Goal: Transaction & Acquisition: Purchase product/service

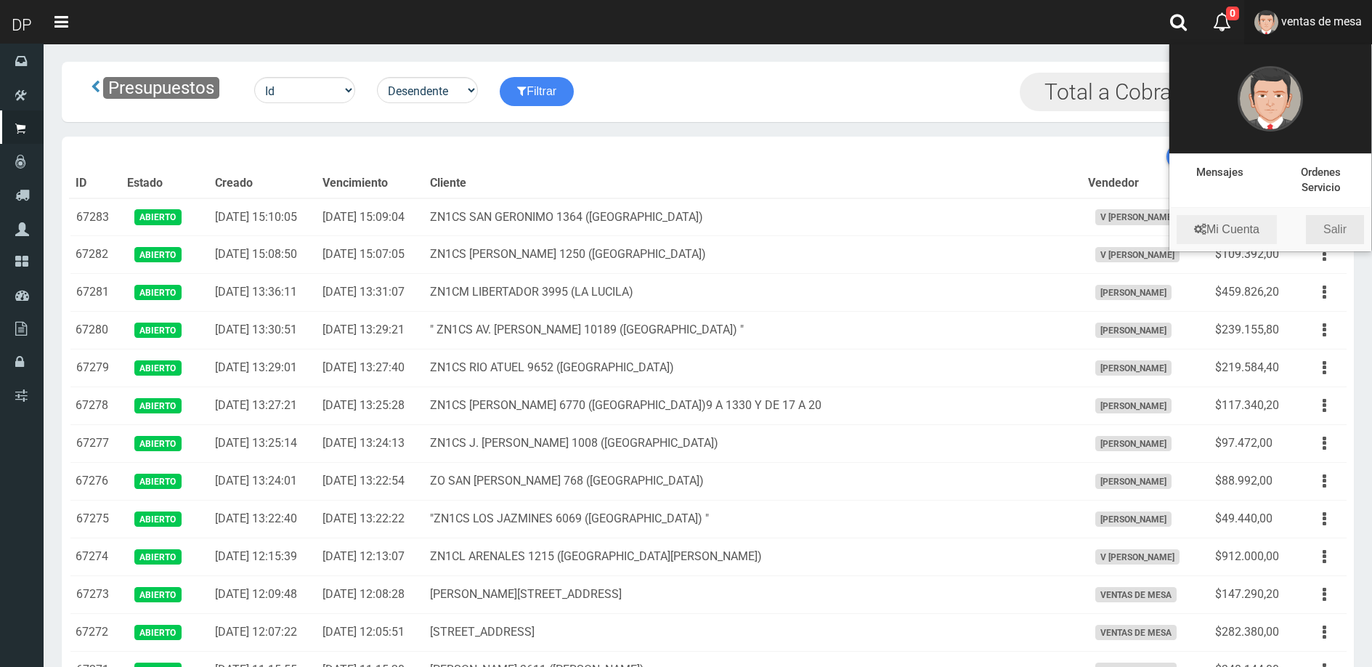
click at [1342, 227] on link "Salir" at bounding box center [1335, 229] width 58 height 29
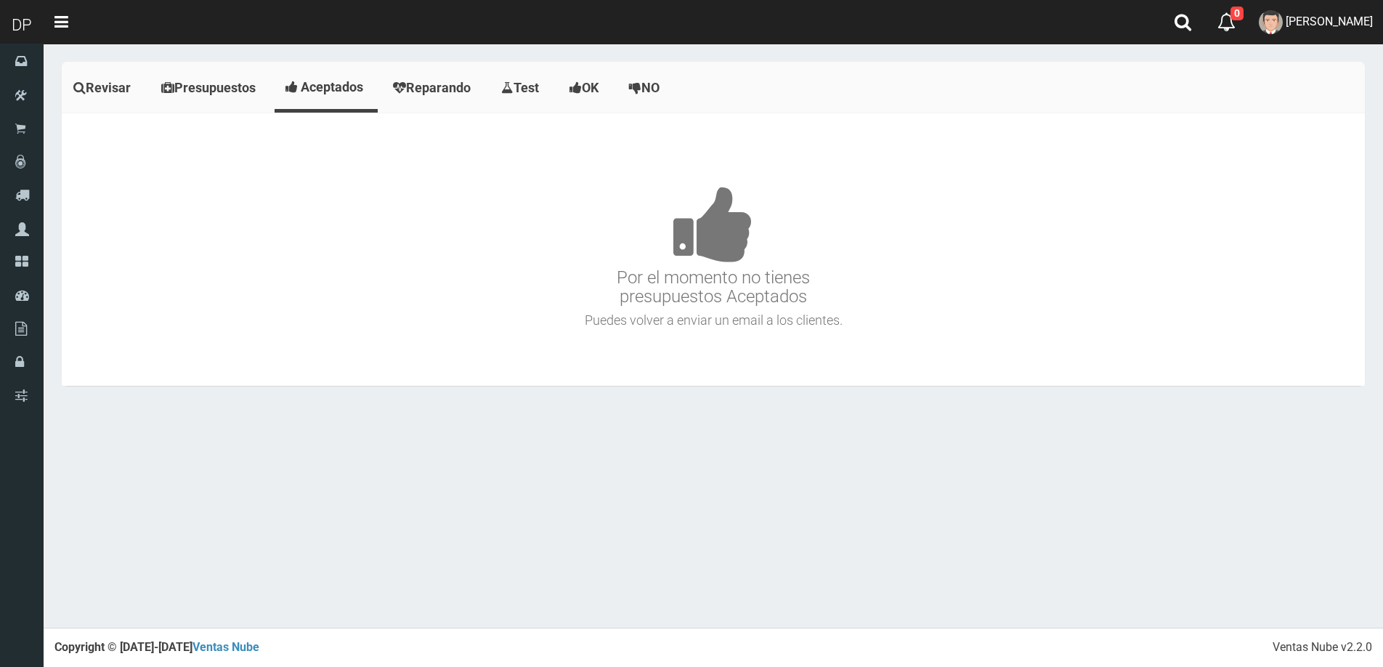
click at [60, 127] on div "Revisar Presupuestos Aceptados Reparando Test OK NO Nigun equipo para revisar y…" at bounding box center [713, 231] width 1325 height 339
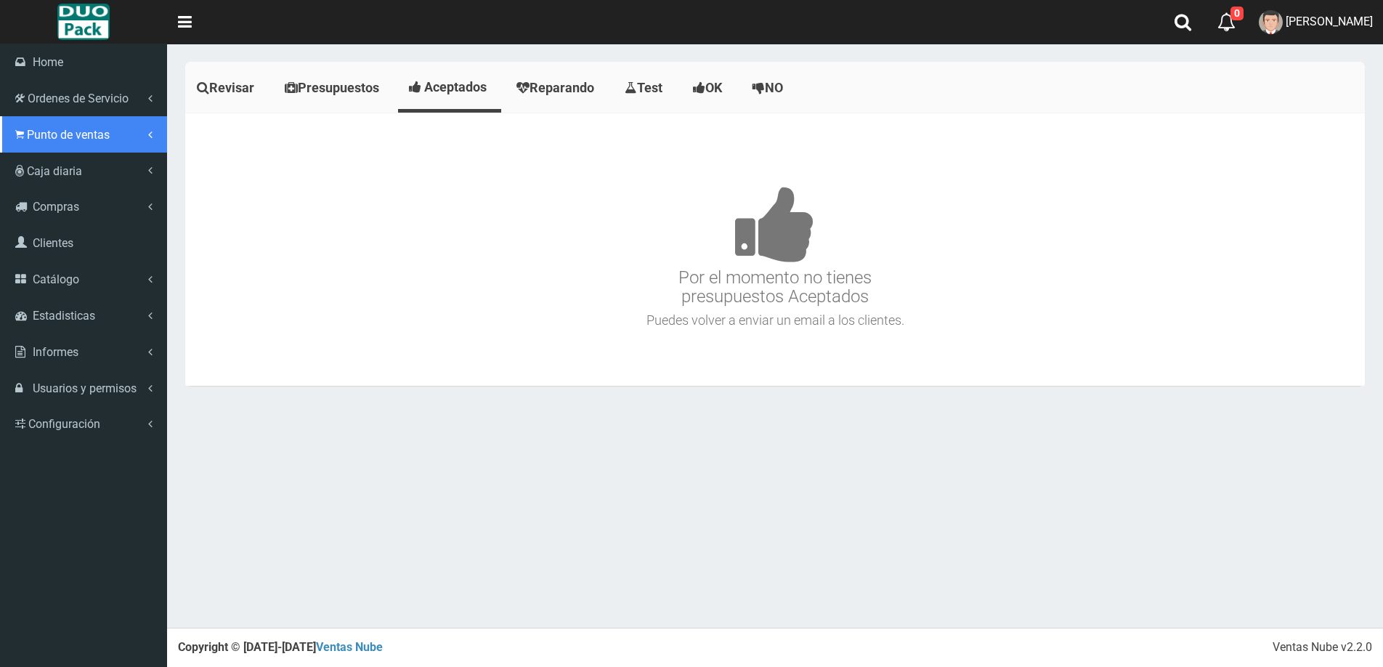
click at [37, 134] on span "Punto de ventas" at bounding box center [68, 135] width 83 height 14
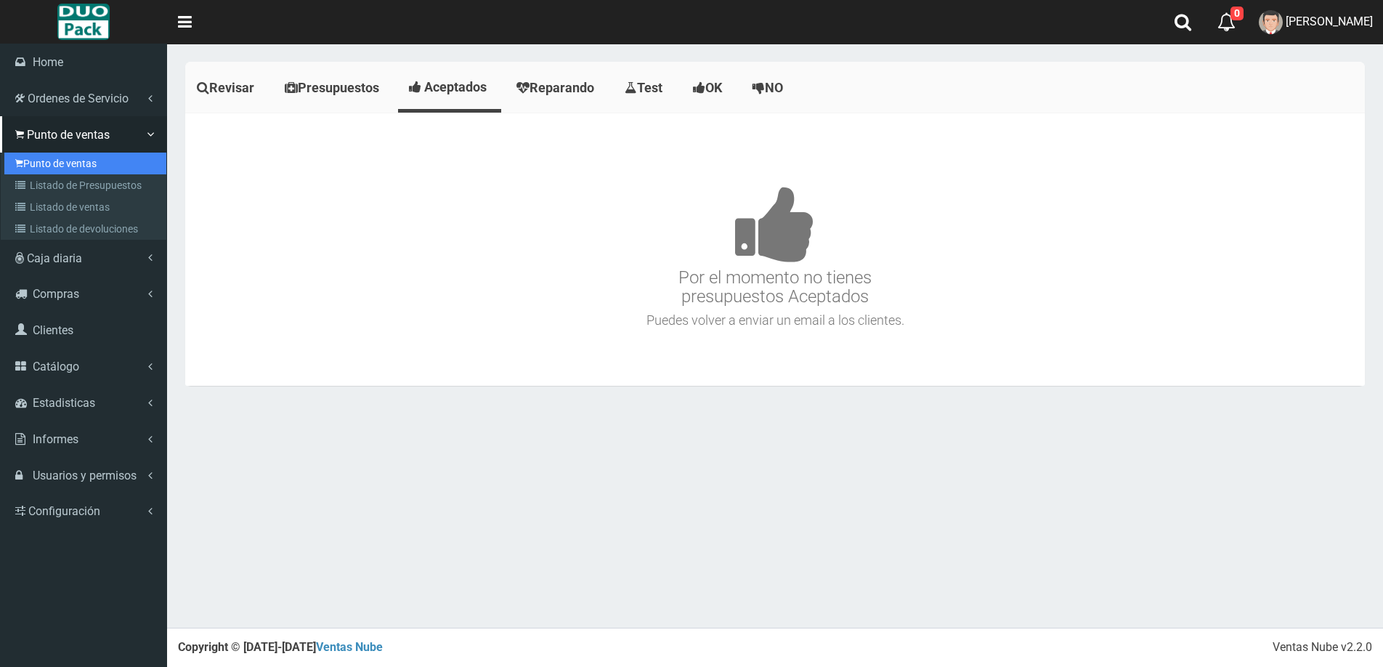
click at [60, 166] on link "Punto de ventas" at bounding box center [85, 164] width 162 height 22
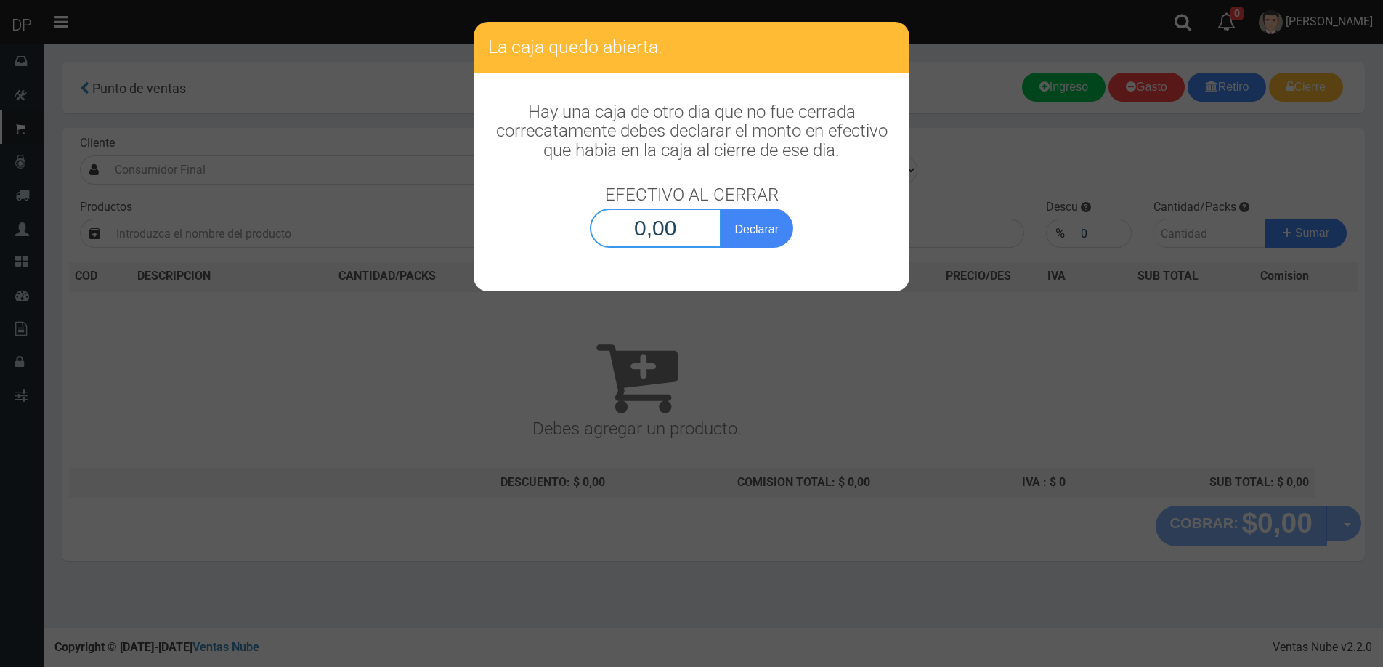
click at [686, 238] on input "0,00" at bounding box center [656, 228] width 132 height 39
type input "1,00"
click at [721, 209] on button "Declarar" at bounding box center [757, 228] width 73 height 39
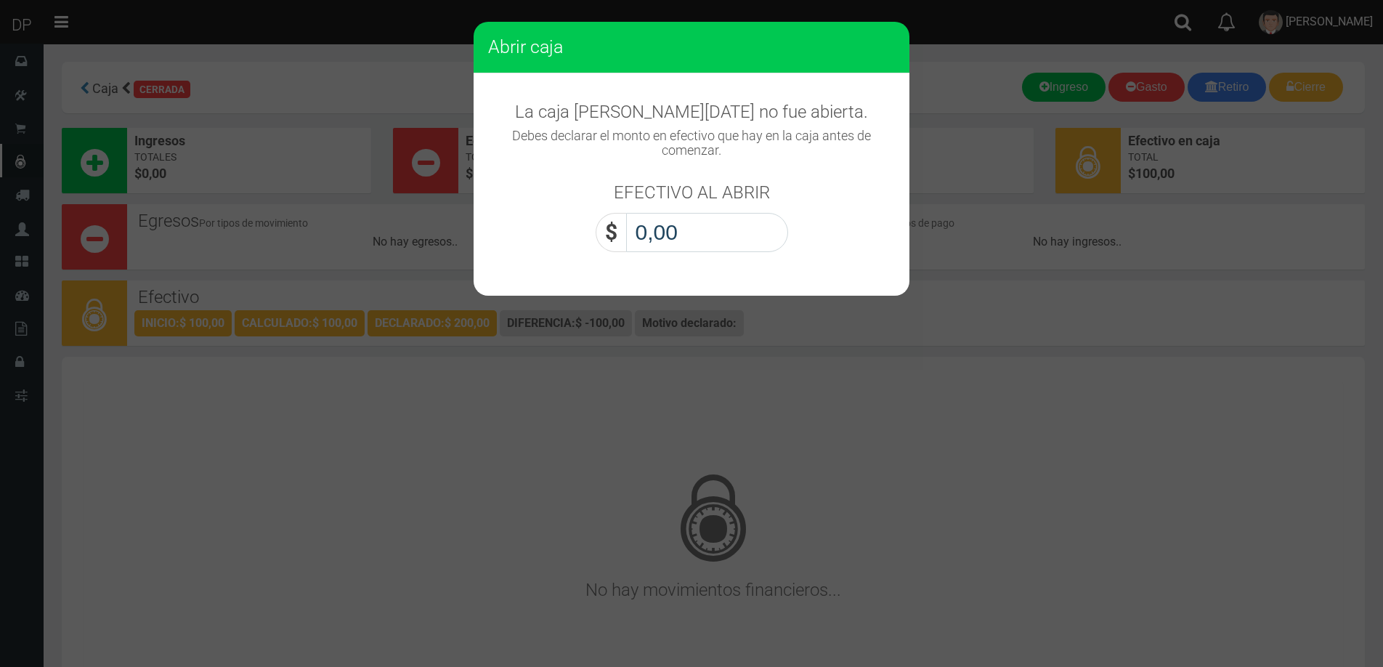
click at [688, 230] on input "0,00" at bounding box center [707, 232] width 162 height 39
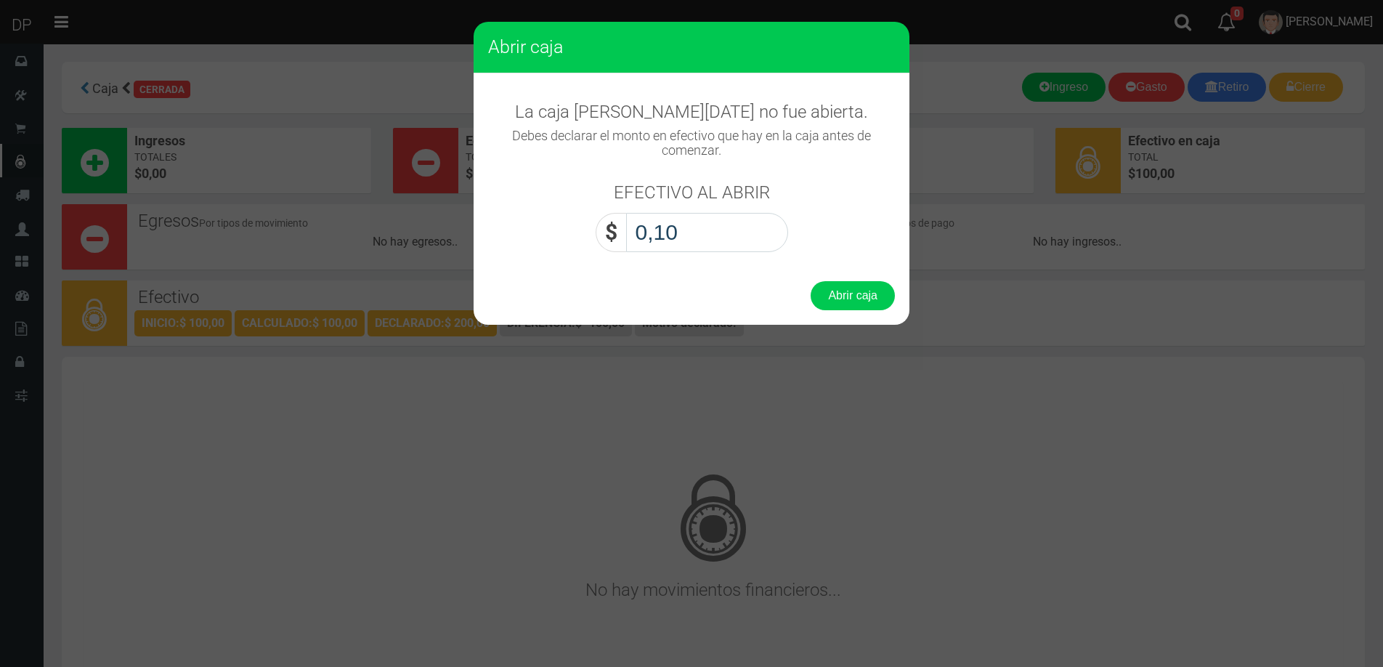
type input "1,00"
click at [811, 281] on button "Abrir caja" at bounding box center [853, 295] width 84 height 29
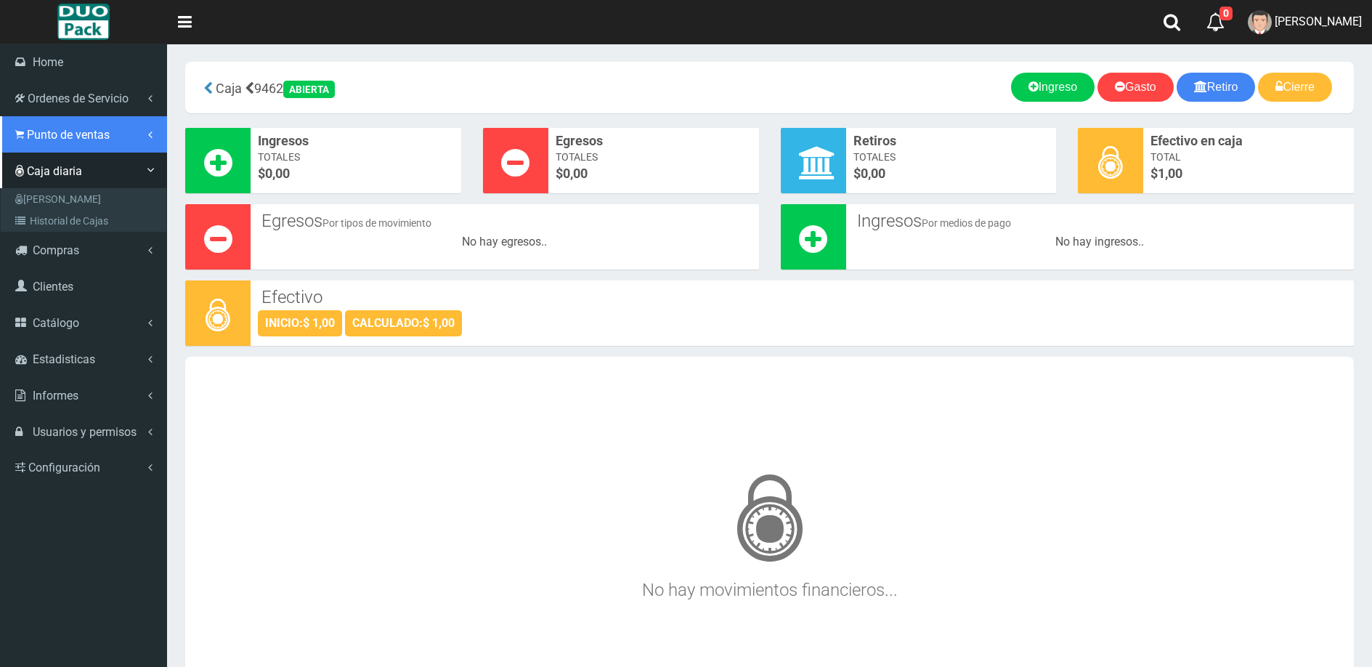
click at [74, 132] on span "Punto de ventas" at bounding box center [68, 135] width 83 height 14
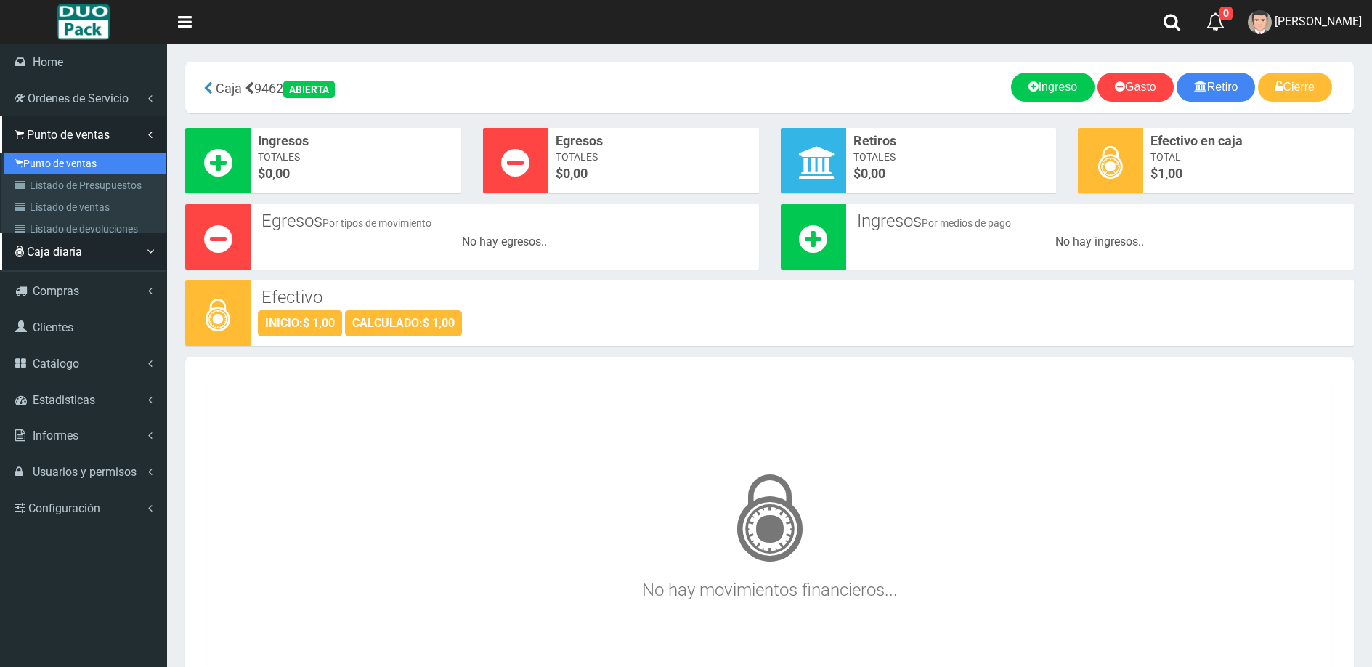
click at [78, 165] on link "Punto de ventas" at bounding box center [85, 164] width 162 height 22
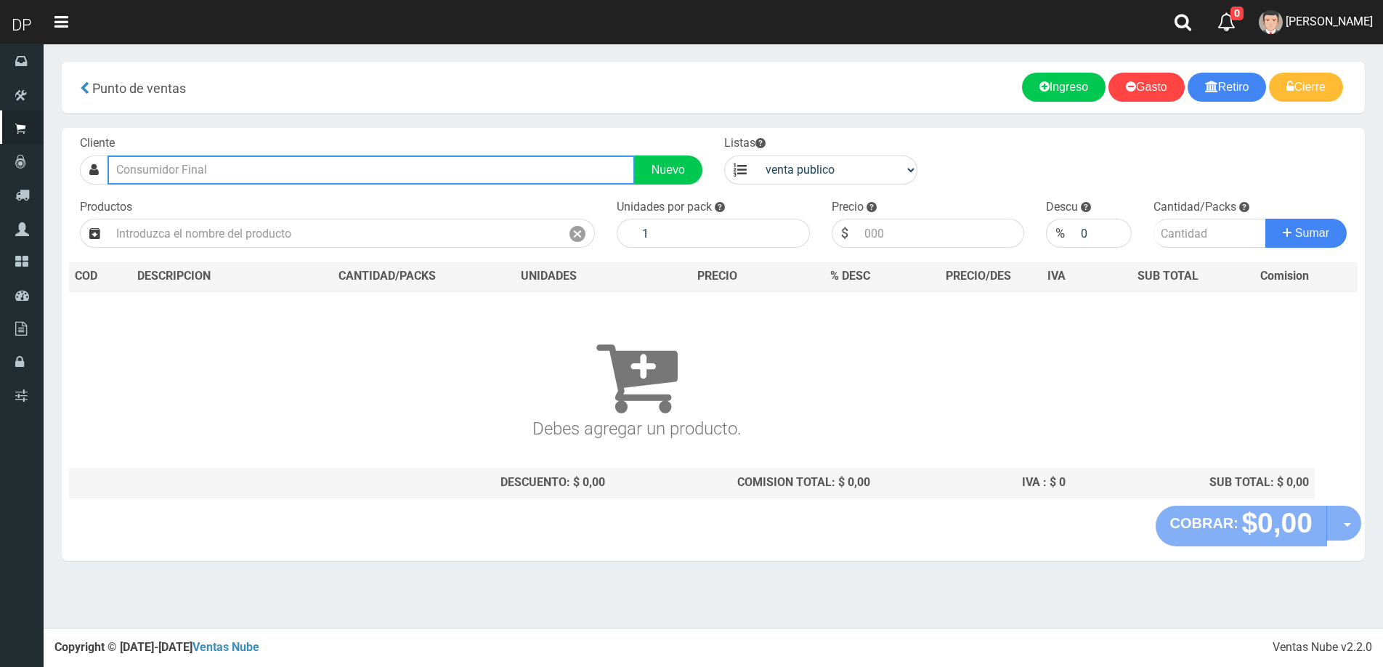
click at [227, 171] on input "text" at bounding box center [371, 169] width 527 height 29
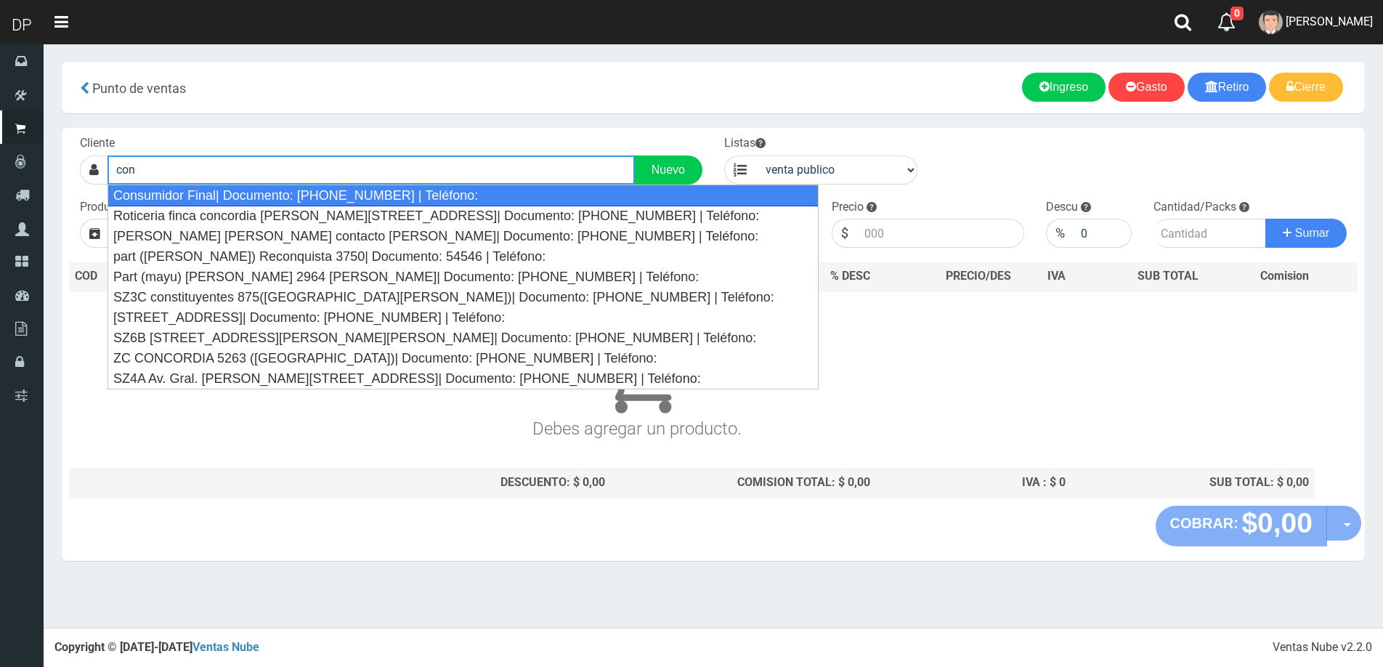
click at [233, 191] on div "Consumidor Final| Documento: 65466464 | Teléfono:" at bounding box center [463, 196] width 711 height 22
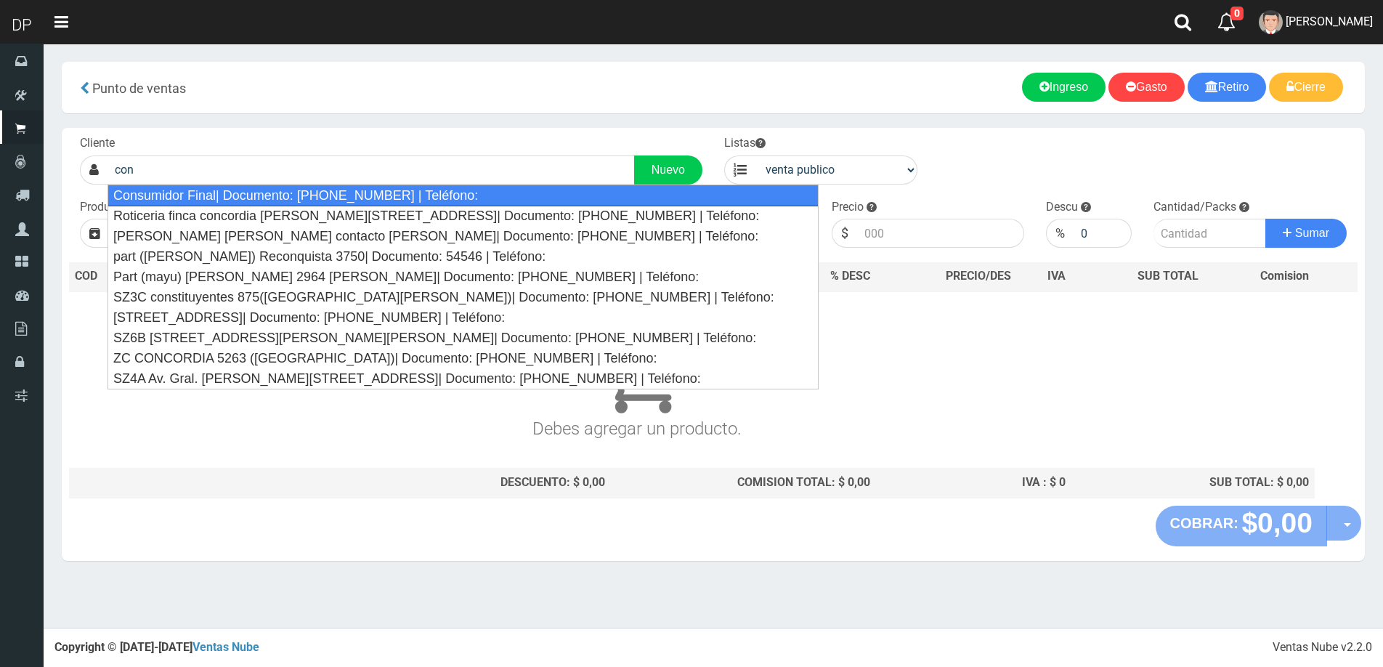
type input "Consumidor Final| Documento: 65466464 | Teléfono:"
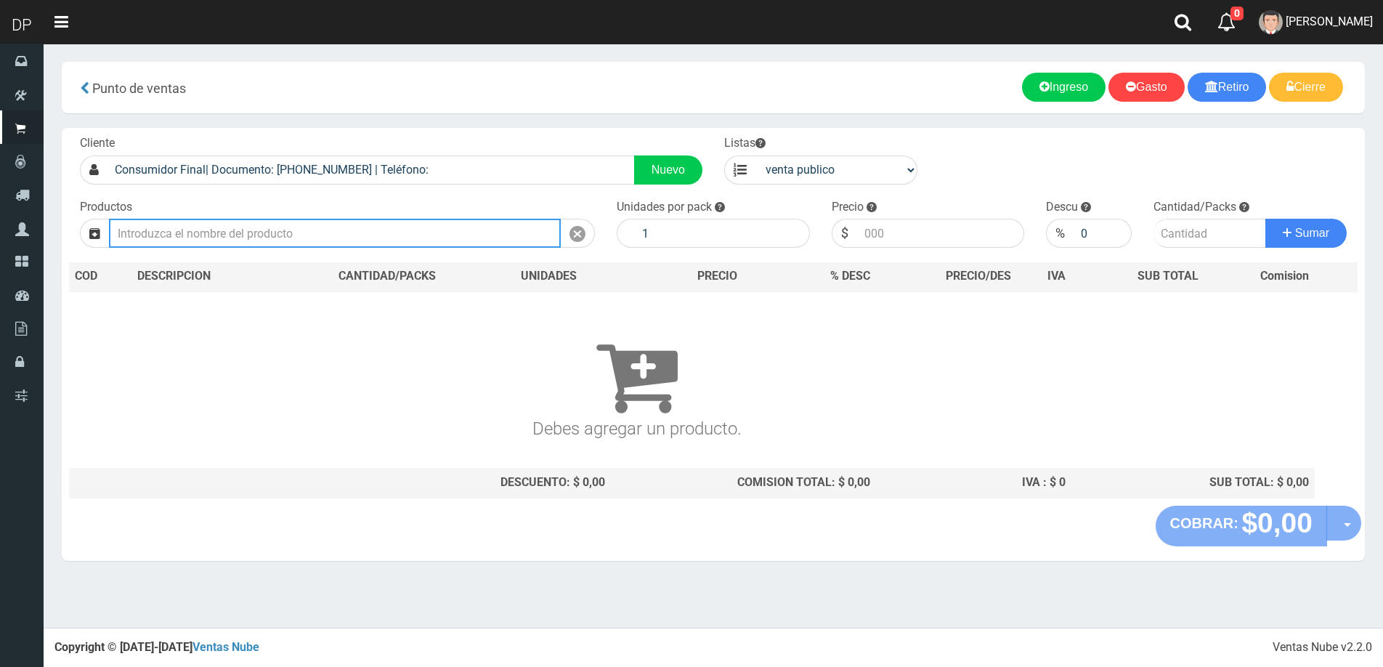
click at [215, 225] on input "text" at bounding box center [335, 233] width 452 height 29
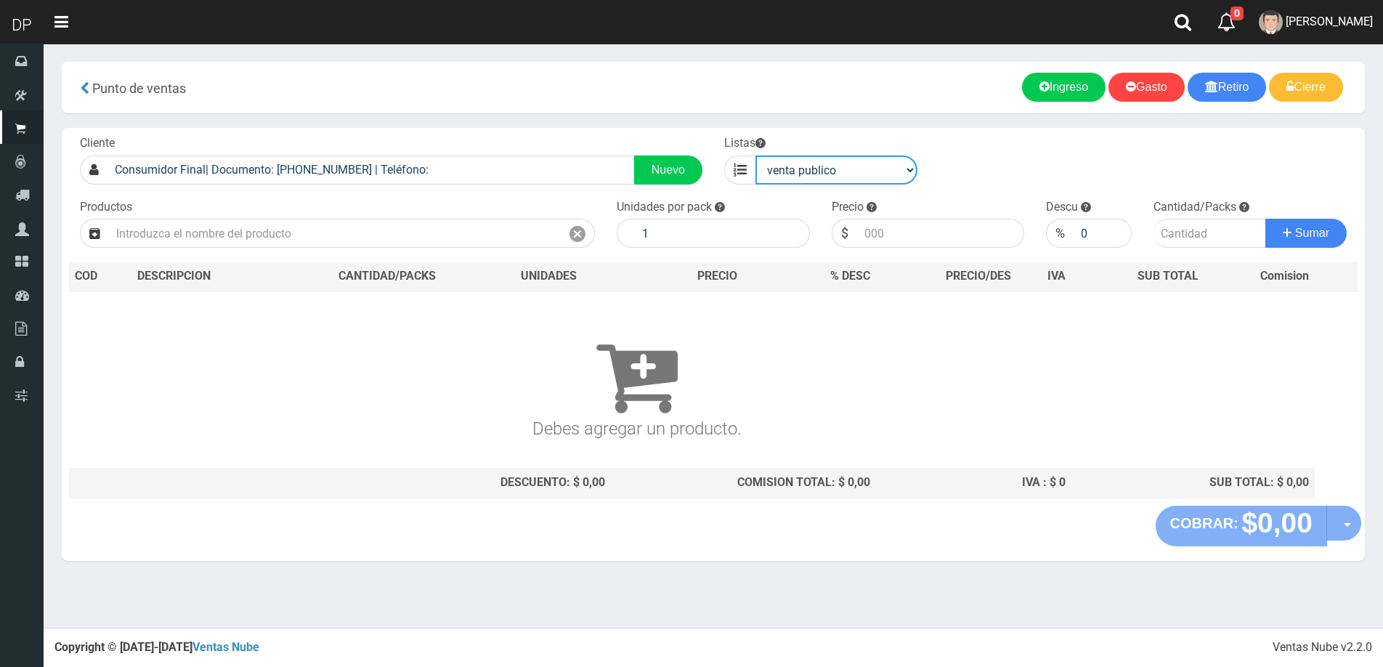
click at [807, 178] on select "venta publico Sup chinos reventas" at bounding box center [837, 169] width 162 height 29
select select "3"
click at [756, 155] on select "venta publico Sup chinos reventas" at bounding box center [837, 169] width 162 height 29
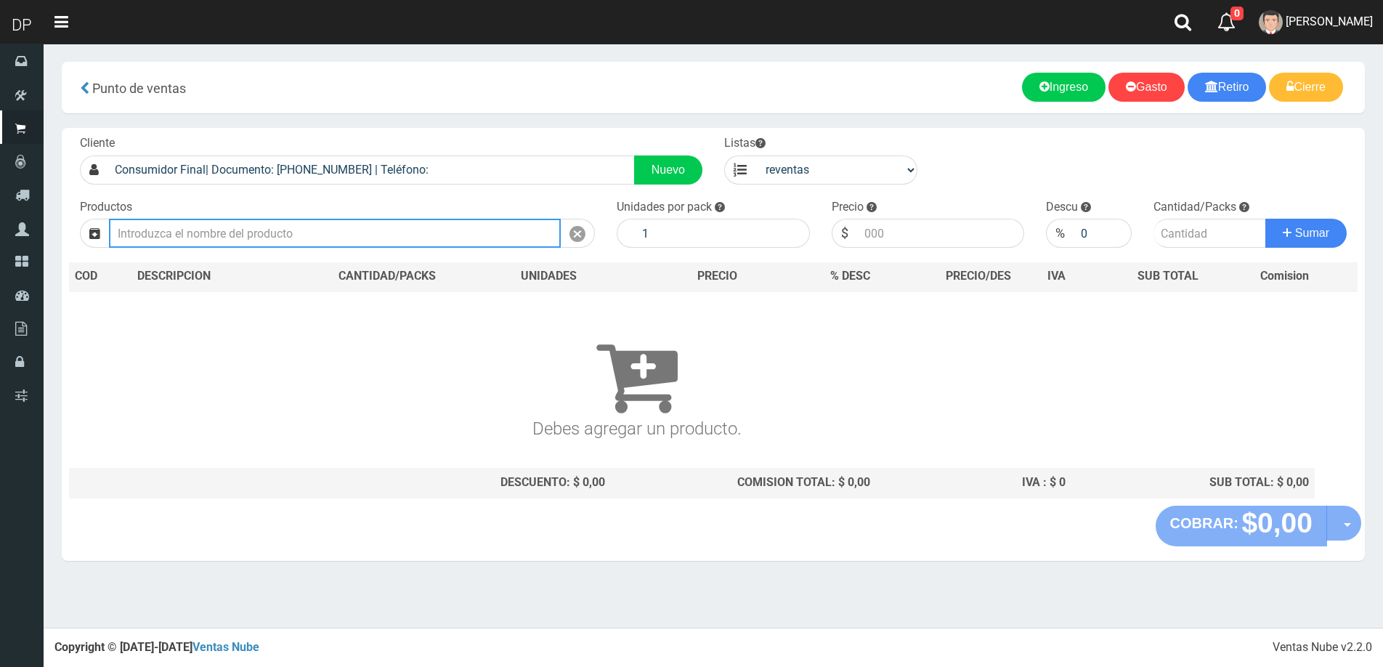
click at [339, 223] on input "text" at bounding box center [335, 233] width 452 height 29
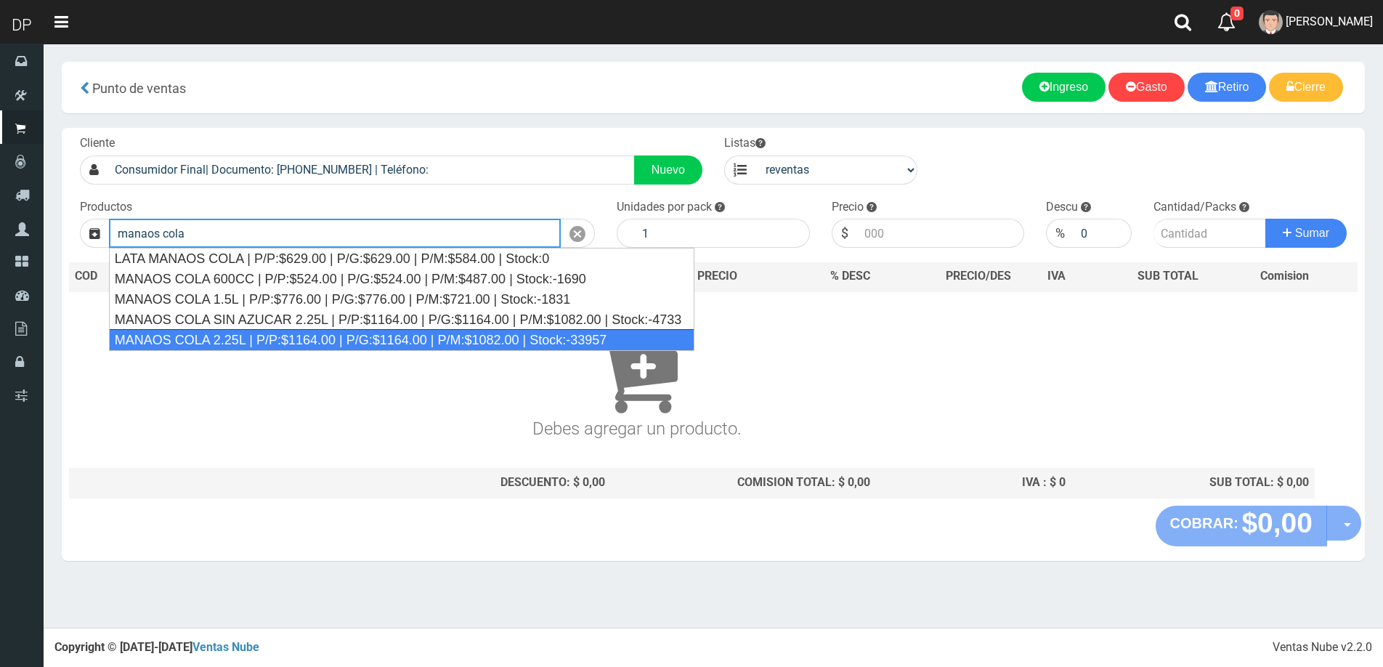
click at [355, 339] on div "MANAOS COLA 2.25L | P/P:$1164.00 | P/G:$1164.00 | P/M:$1082.00 | Stock:-33957" at bounding box center [402, 340] width 586 height 22
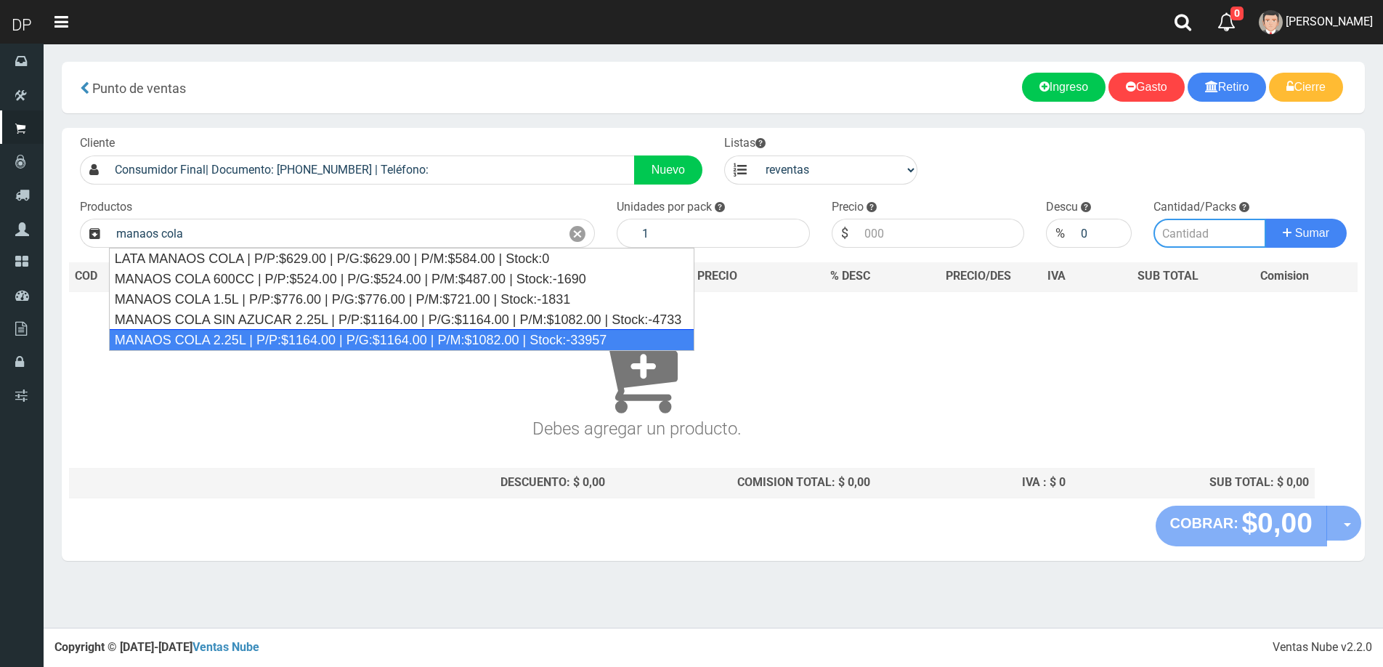
type input "MANAOS COLA 2.25L | P/P:$1164.00 | P/G:$1164.00 | P/M:$1082.00 | Stock:-33957"
type input "6"
type input "1082.00"
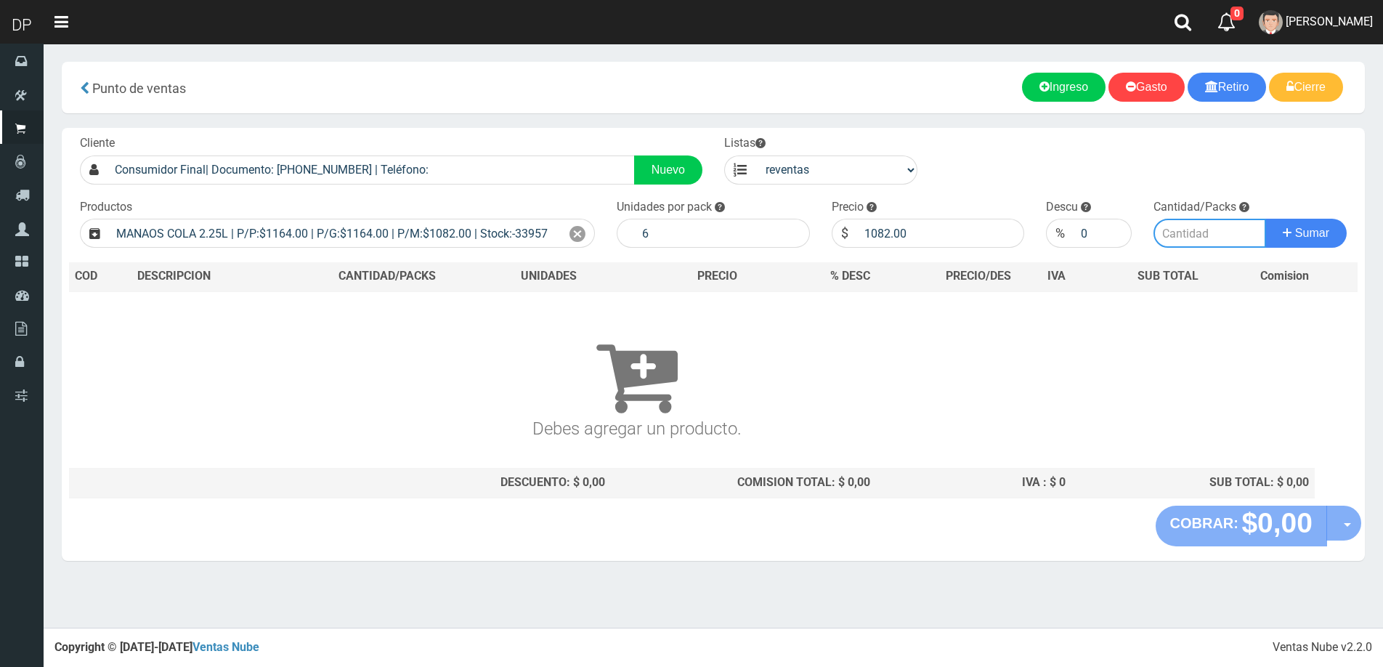
click at [1181, 243] on input "number" at bounding box center [1210, 233] width 113 height 29
type input "10"
click at [1266, 219] on button "Sumar" at bounding box center [1306, 233] width 81 height 29
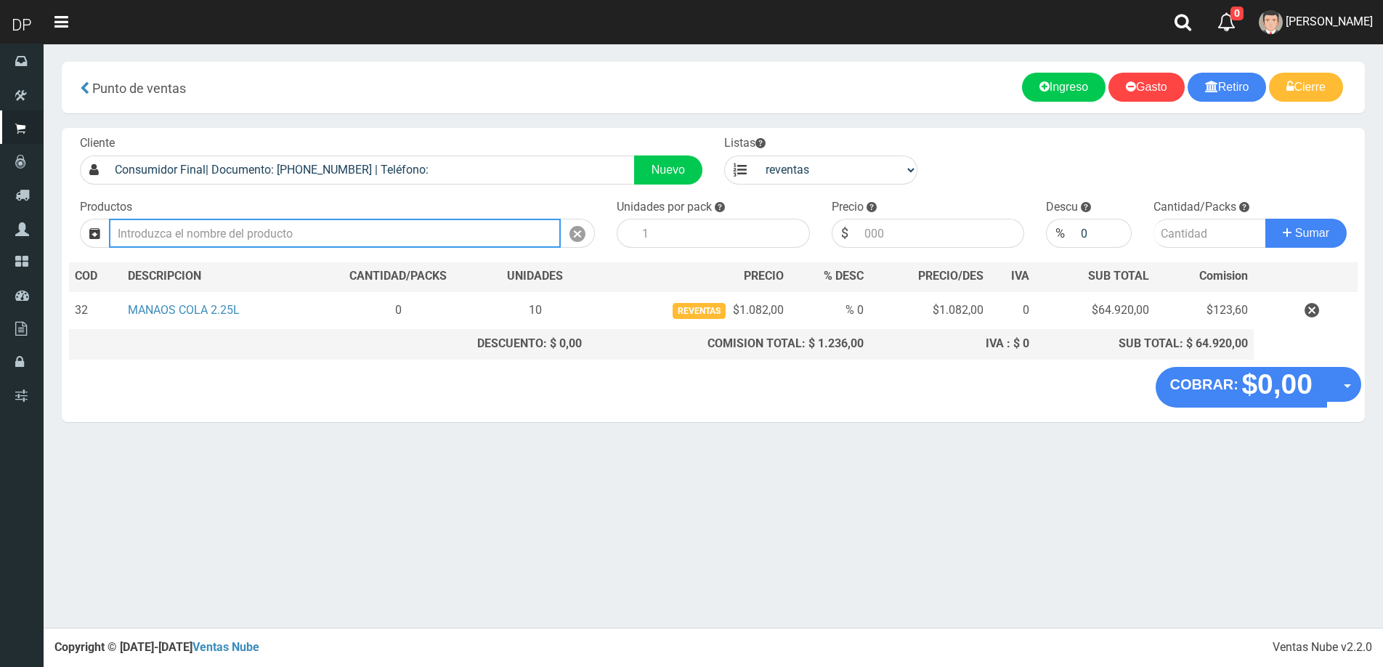
click at [448, 240] on input "text" at bounding box center [335, 233] width 452 height 29
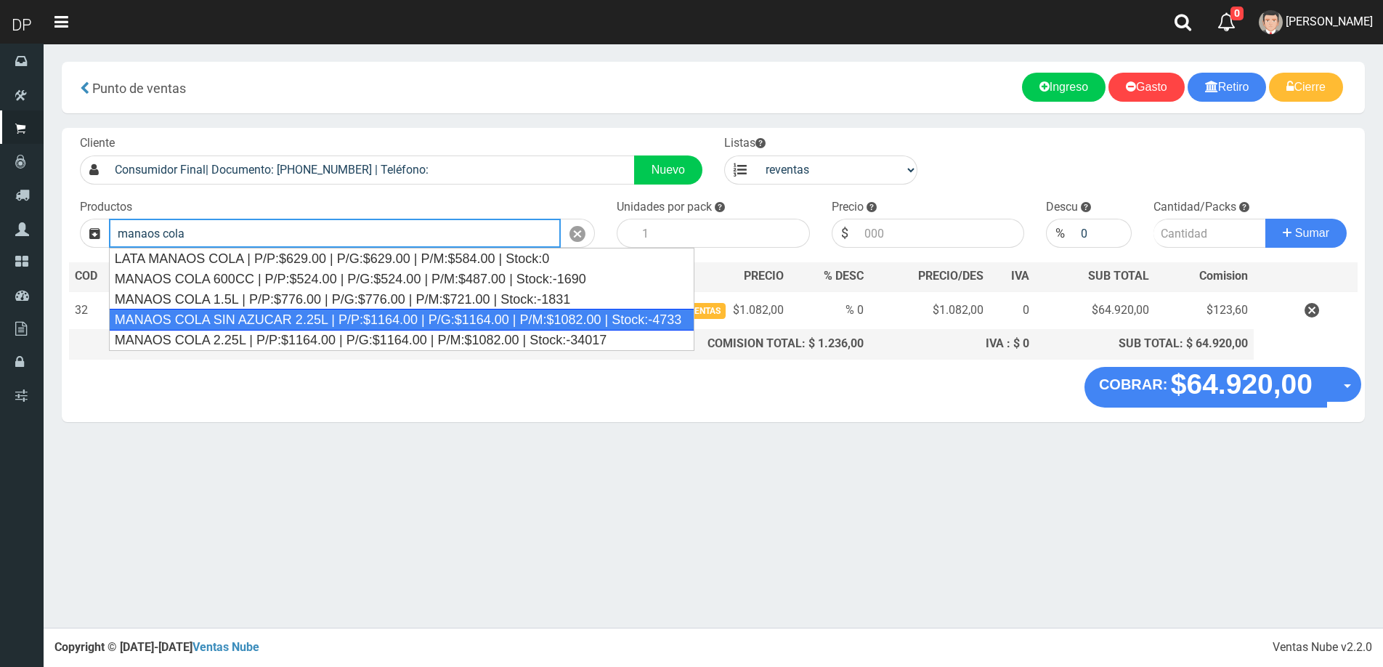
click at [379, 317] on div "MANAOS COLA SIN AZUCAR 2.25L | P/P:$1164.00 | P/G:$1164.00 | P/M:$1082.00 | Sto…" at bounding box center [402, 320] width 586 height 22
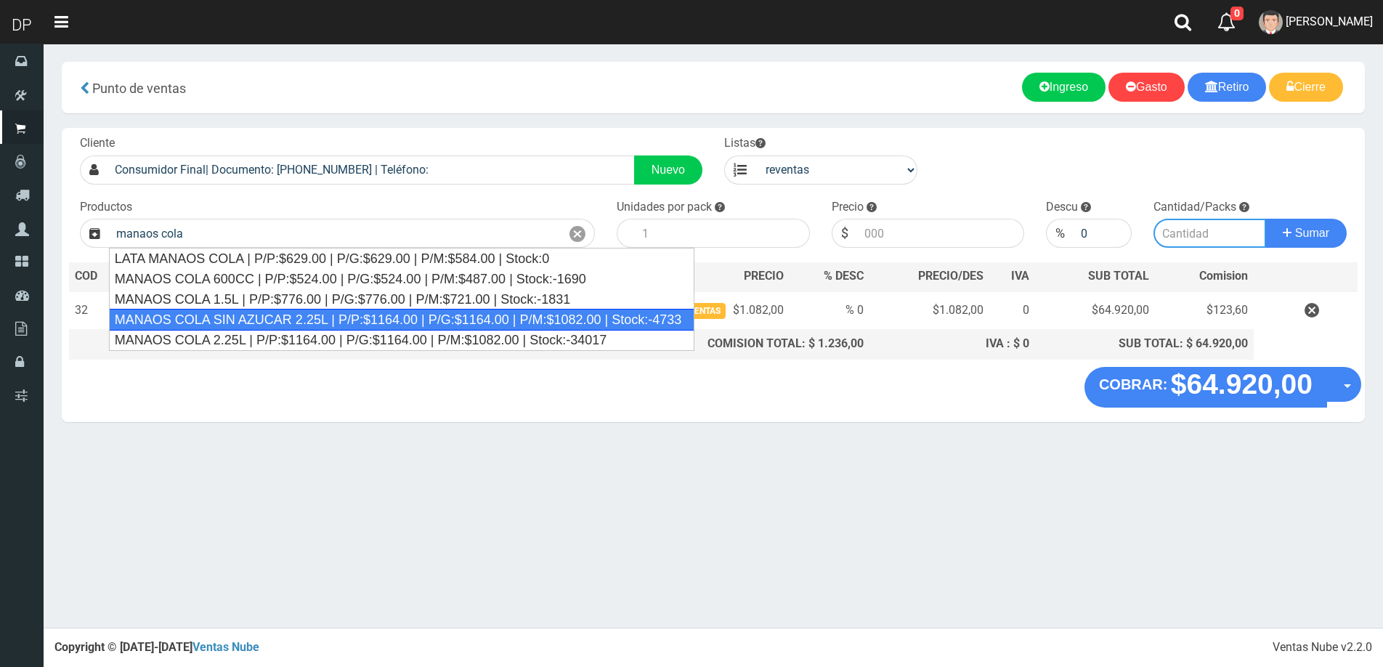
type input "MANAOS COLA SIN AZUCAR 2.25L | P/P:$1164.00 | P/G:$1164.00 | P/M:$1082.00 | Sto…"
type input "6"
type input "1082.00"
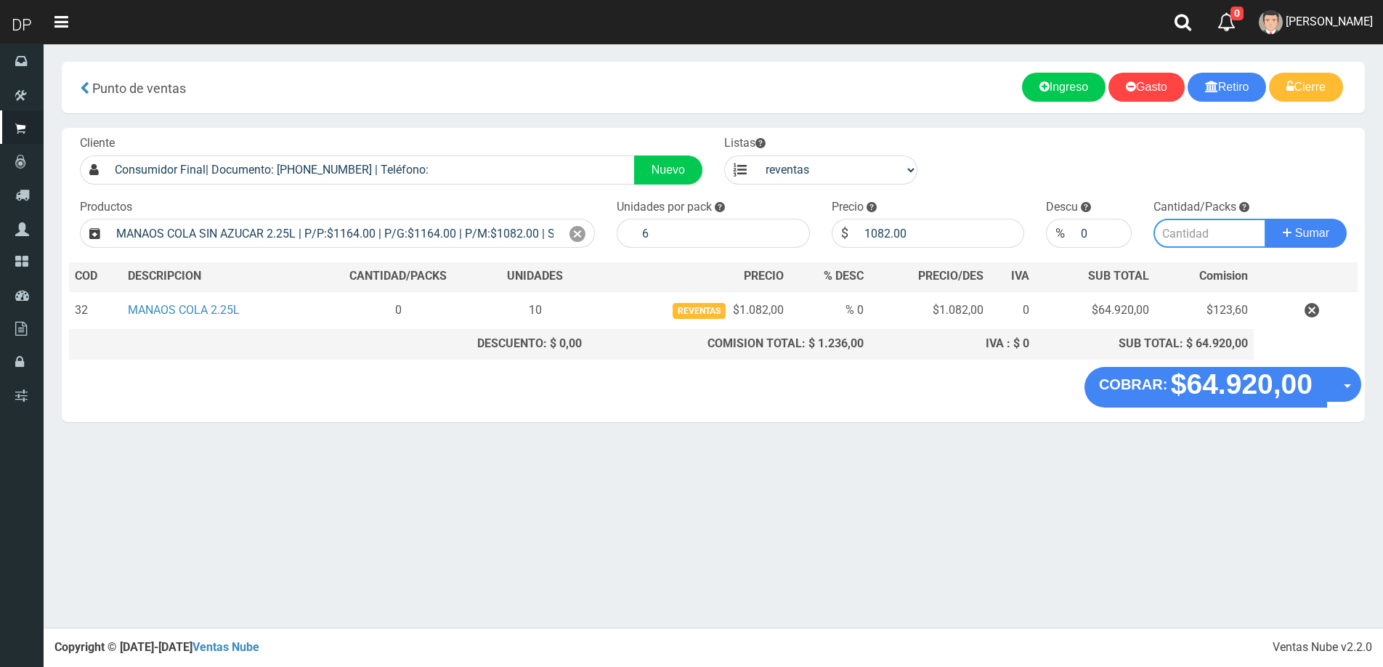
click at [1211, 240] on input "number" at bounding box center [1210, 233] width 113 height 29
type input "10"
click at [1266, 219] on button "Sumar" at bounding box center [1306, 233] width 81 height 29
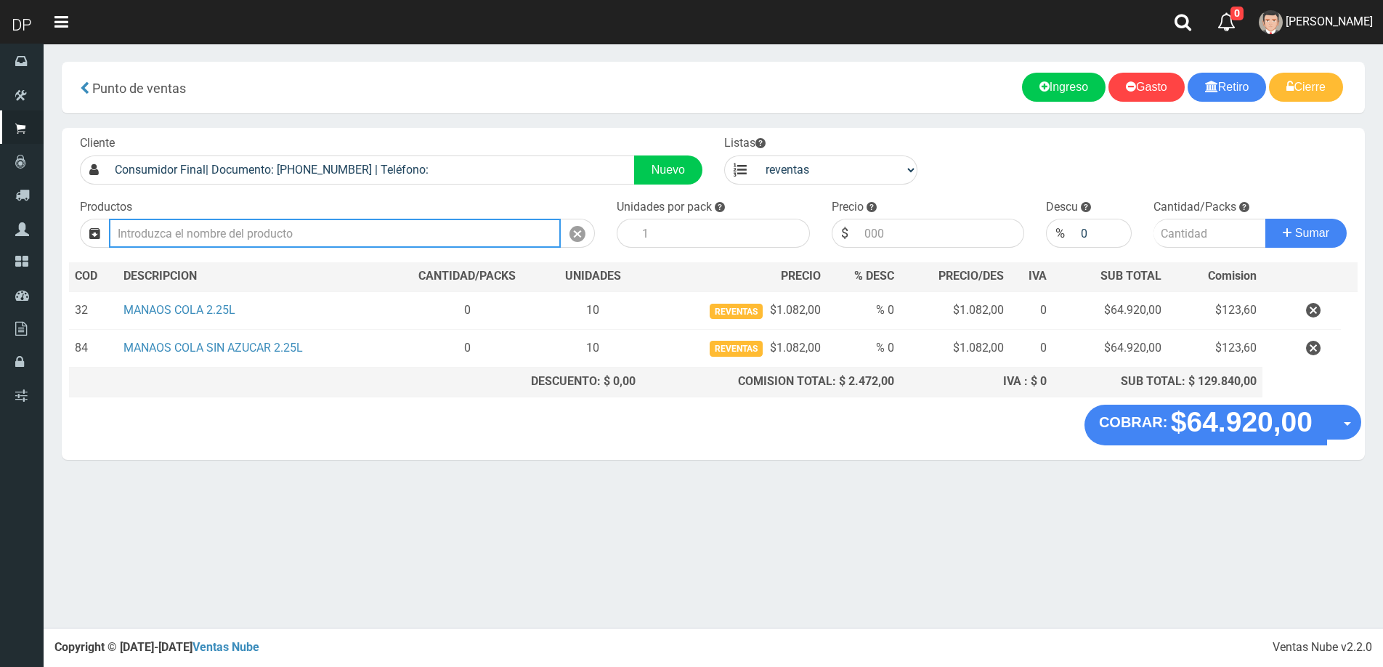
click at [380, 241] on input "text" at bounding box center [335, 233] width 452 height 29
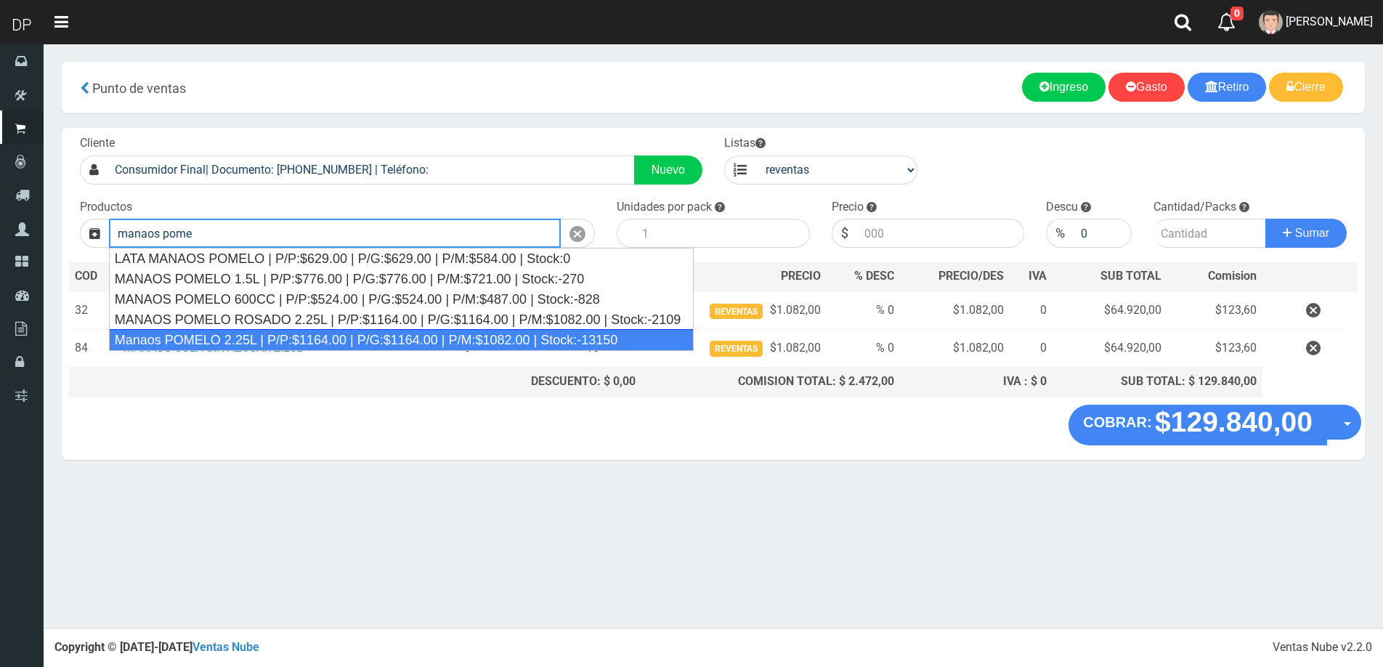
click at [360, 339] on div "Manaos POMELO 2.25L | P/P:$1164.00 | P/G:$1164.00 | P/M:$1082.00 | Stock:-13150" at bounding box center [401, 340] width 585 height 22
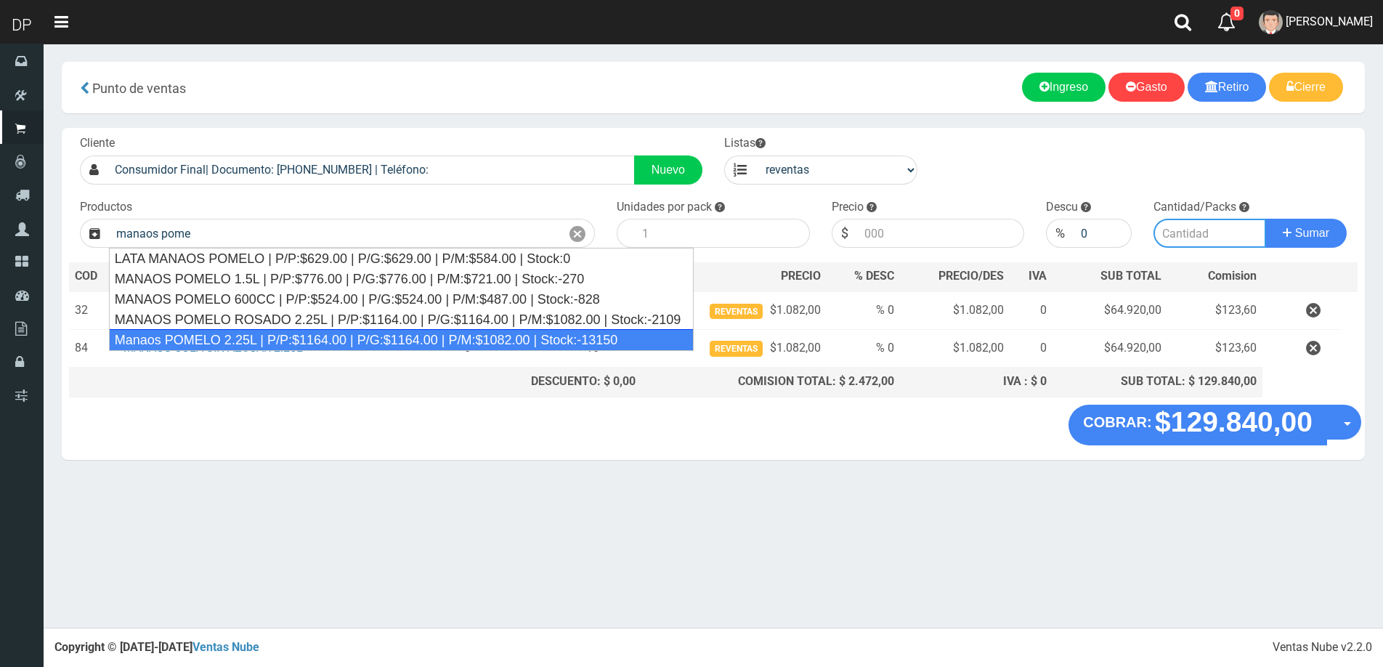
type input "Manaos POMELO 2.25L | P/P:$1164.00 | P/G:$1164.00 | P/M:$1082.00 | Stock:-13150"
type input "6"
type input "1082.00"
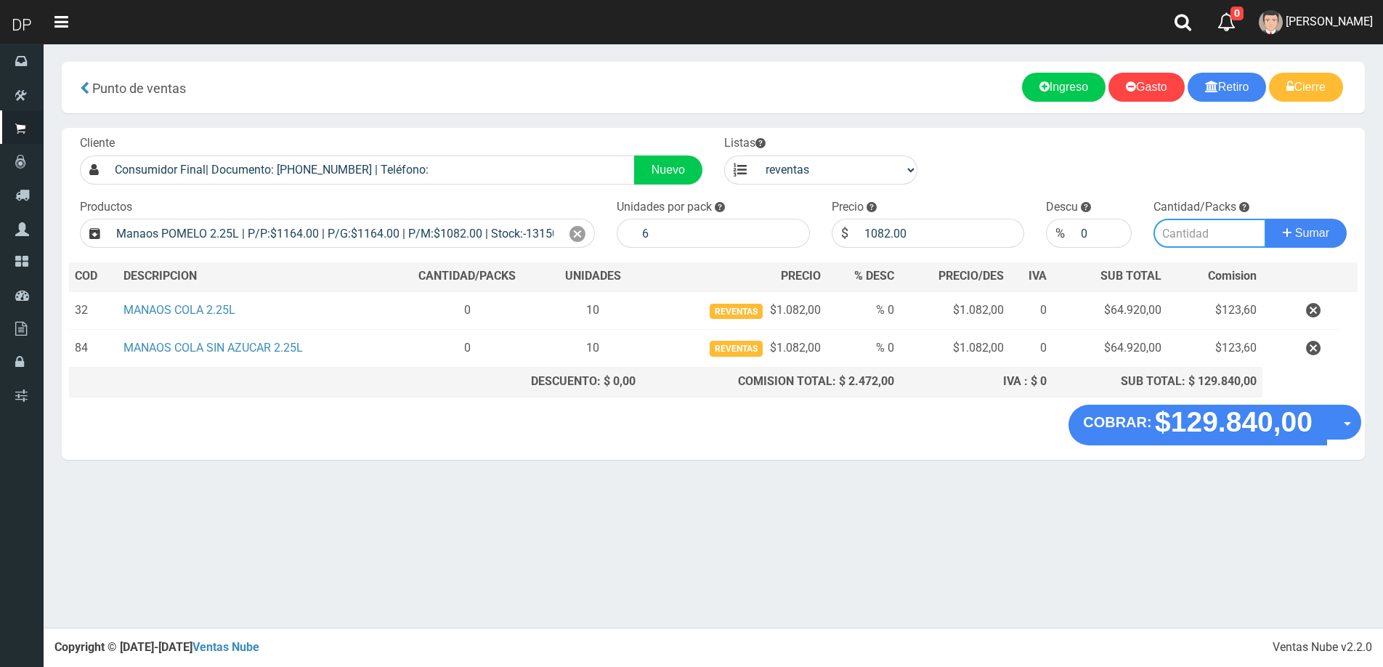
click at [1210, 239] on input "number" at bounding box center [1210, 233] width 113 height 29
type input "10"
click at [1266, 219] on button "Sumar" at bounding box center [1306, 233] width 81 height 29
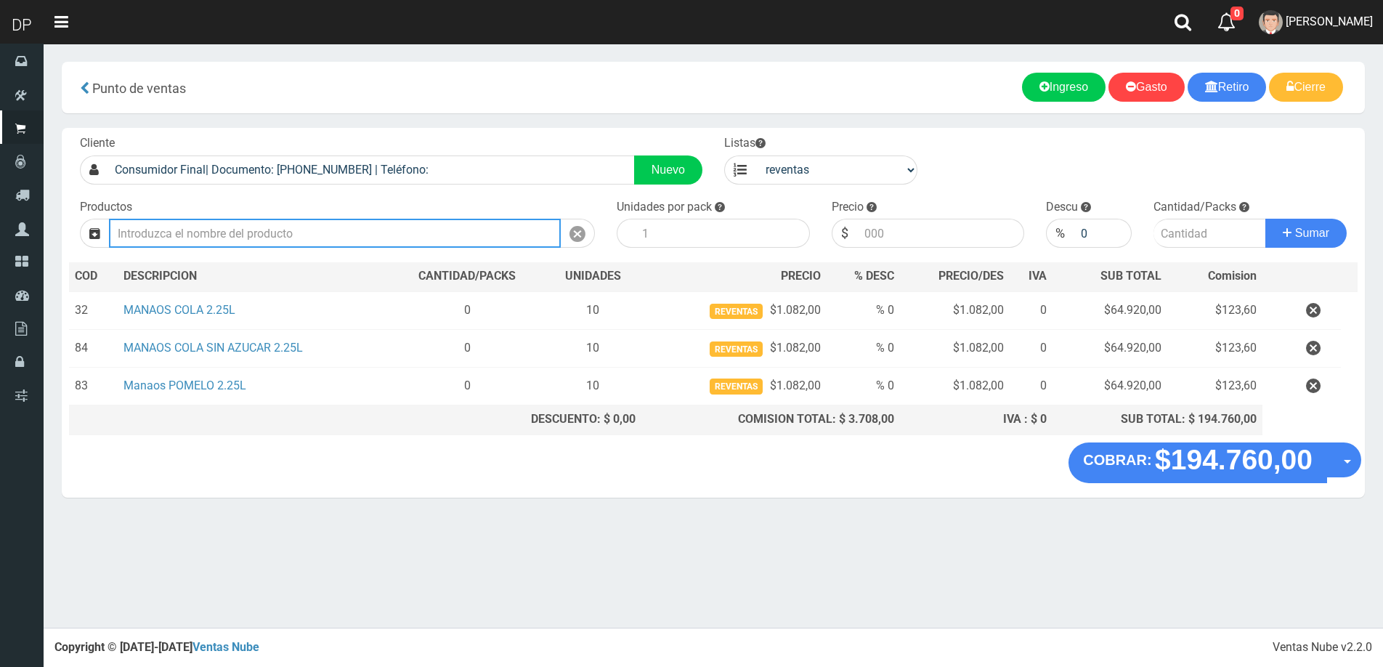
click at [464, 233] on input "text" at bounding box center [335, 233] width 452 height 29
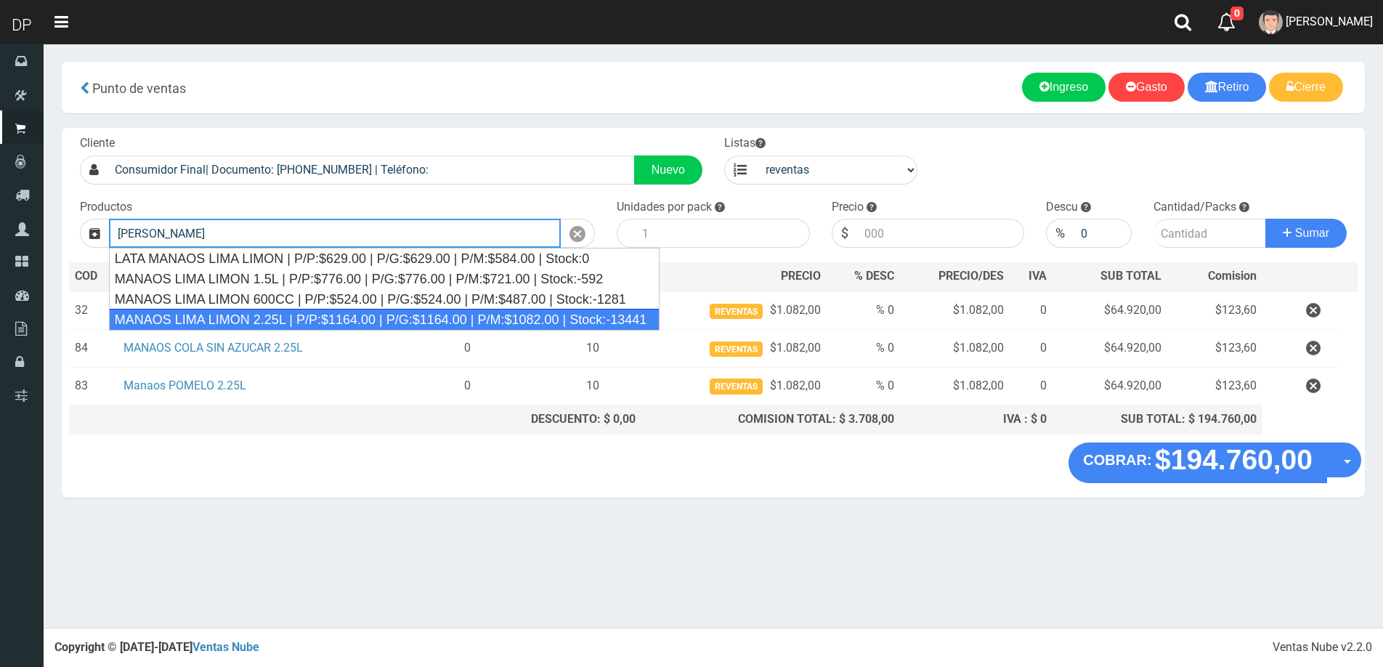
click at [283, 313] on div "MANAOS LIMA LIMON 2.25L | P/P:$1164.00 | P/G:$1164.00 | P/M:$1082.00 | Stock:-1…" at bounding box center [384, 320] width 551 height 22
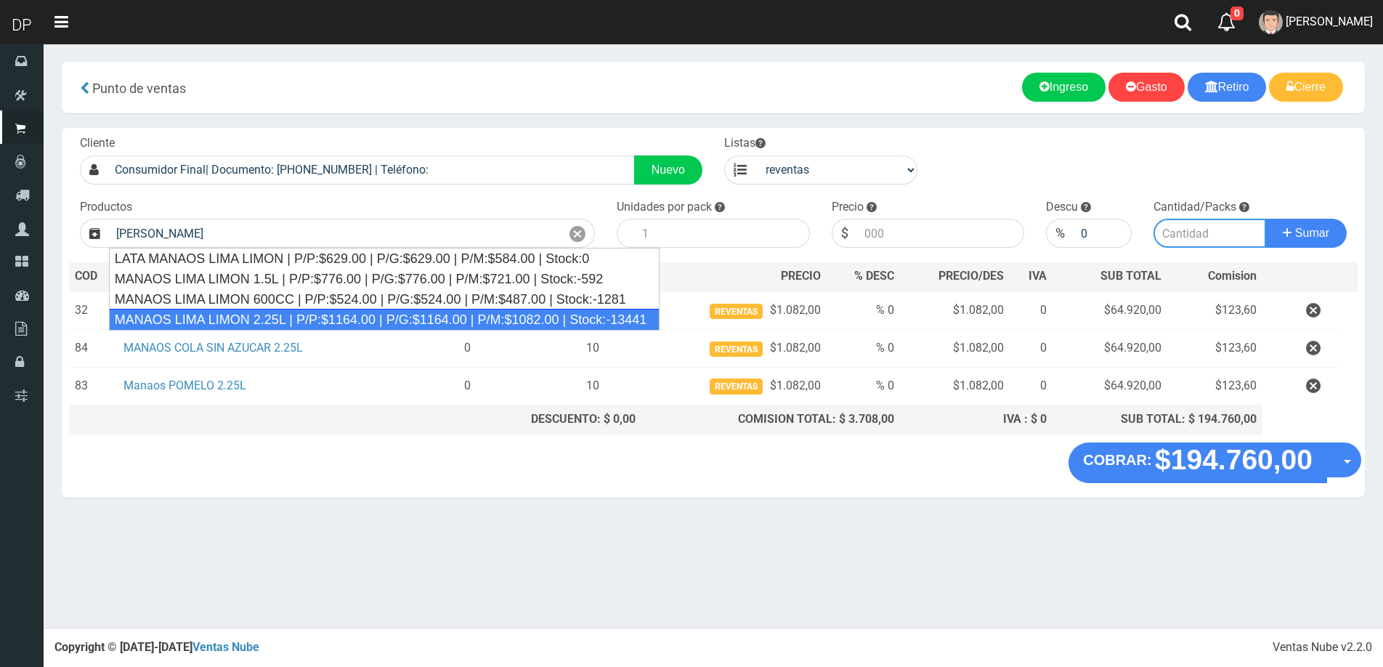
type input "MANAOS LIMA LIMON 2.25L | P/P:$1164.00 | P/G:$1164.00 | P/M:$1082.00 | Stock:-1…"
type input "6"
type input "1082.00"
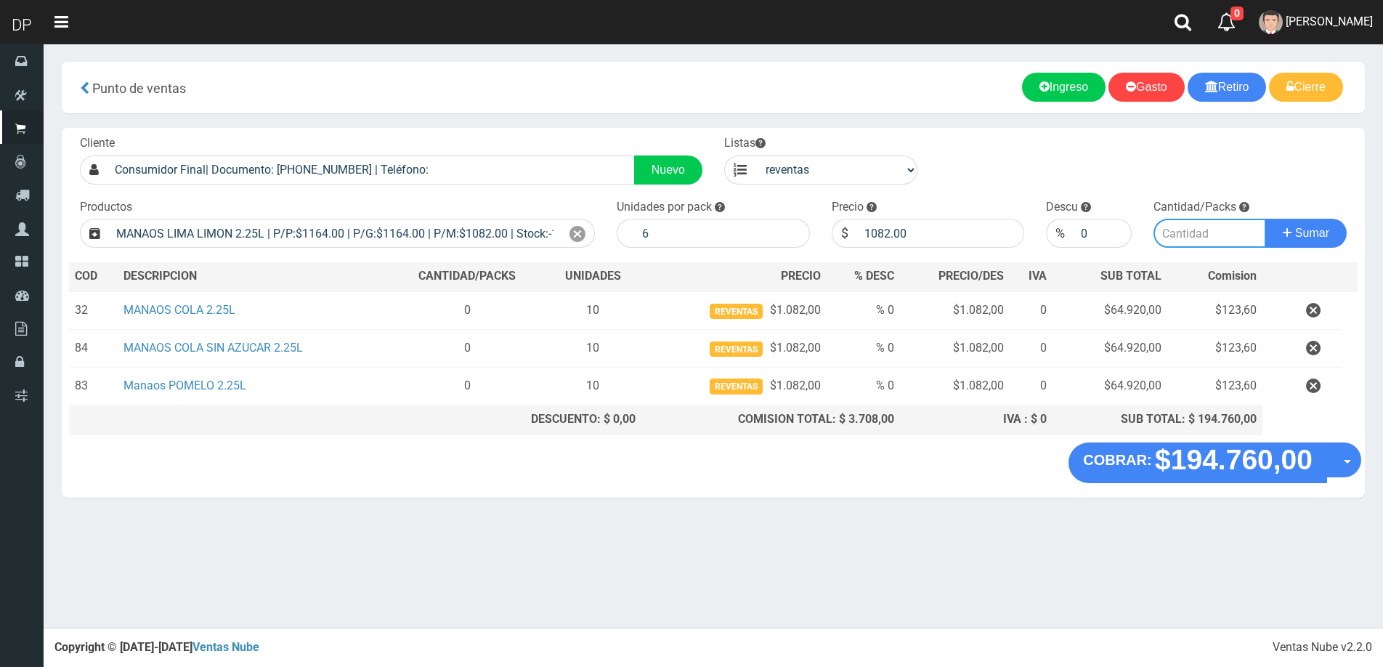
click at [1181, 230] on input "number" at bounding box center [1210, 233] width 113 height 29
type input "10"
click at [1266, 219] on button "Sumar" at bounding box center [1306, 233] width 81 height 29
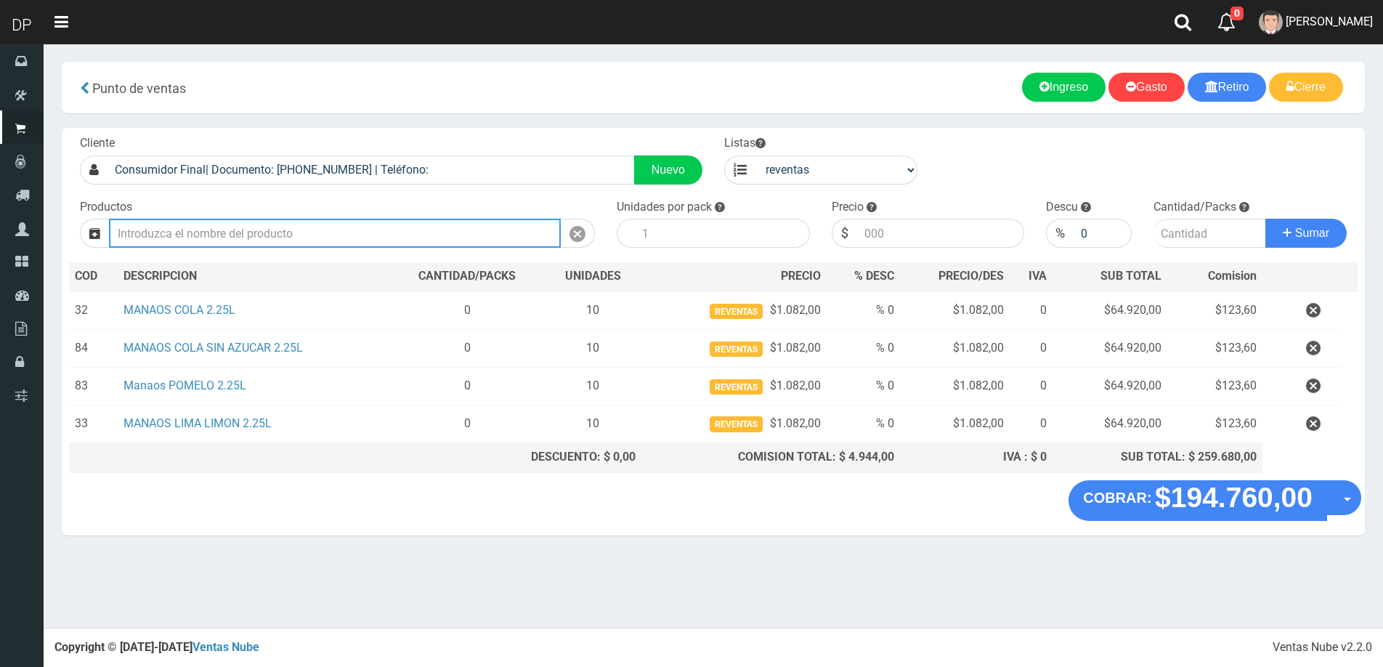
click at [376, 230] on input "text" at bounding box center [335, 233] width 452 height 29
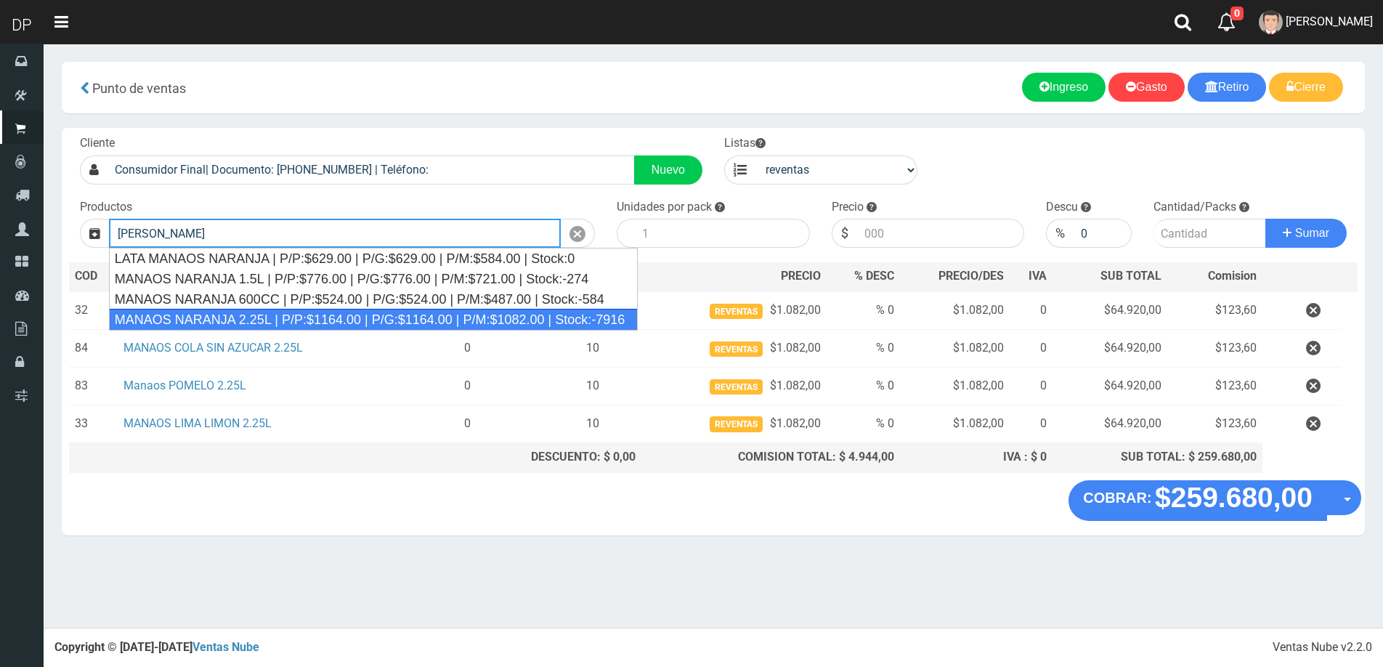
click at [363, 313] on div "MANAOS NARANJA 2.25L | P/P:$1164.00 | P/G:$1164.00 | P/M:$1082.00 | Stock:-7916" at bounding box center [373, 320] width 529 height 22
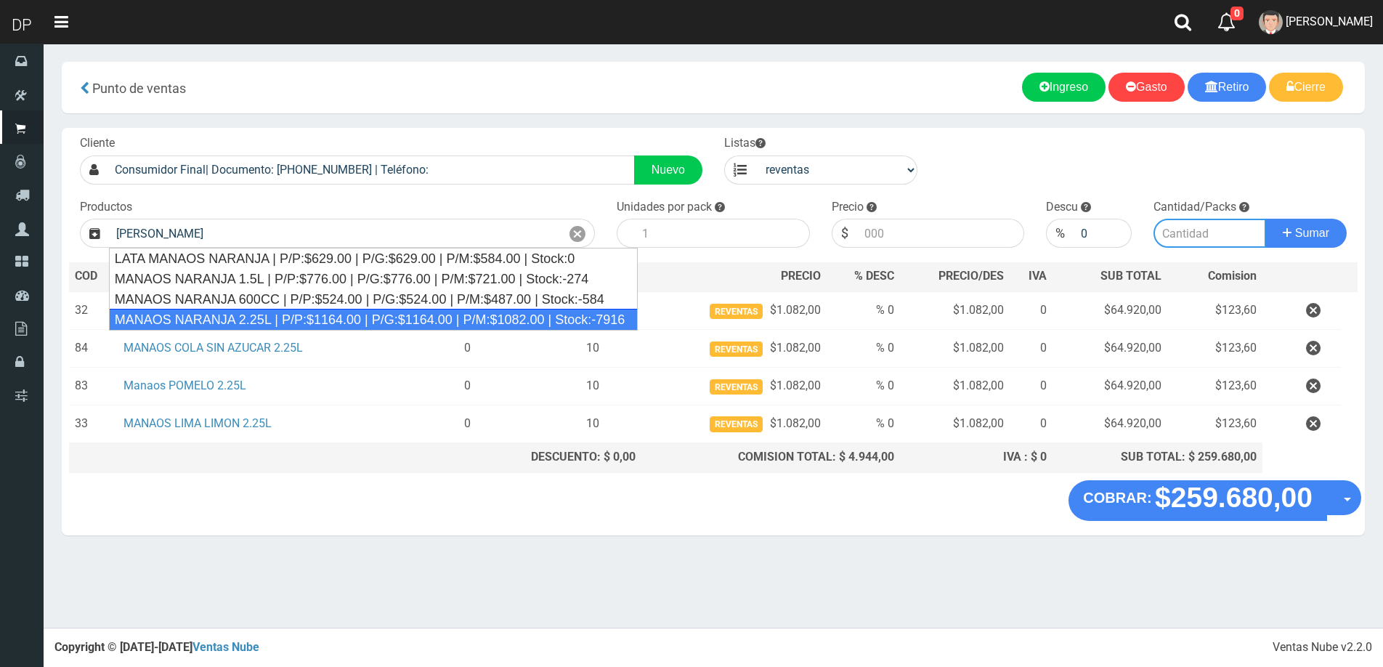
type input "MANAOS NARANJA 2.25L | P/P:$1164.00 | P/G:$1164.00 | P/M:$1082.00 | Stock:-7916"
type input "6"
type input "1082.00"
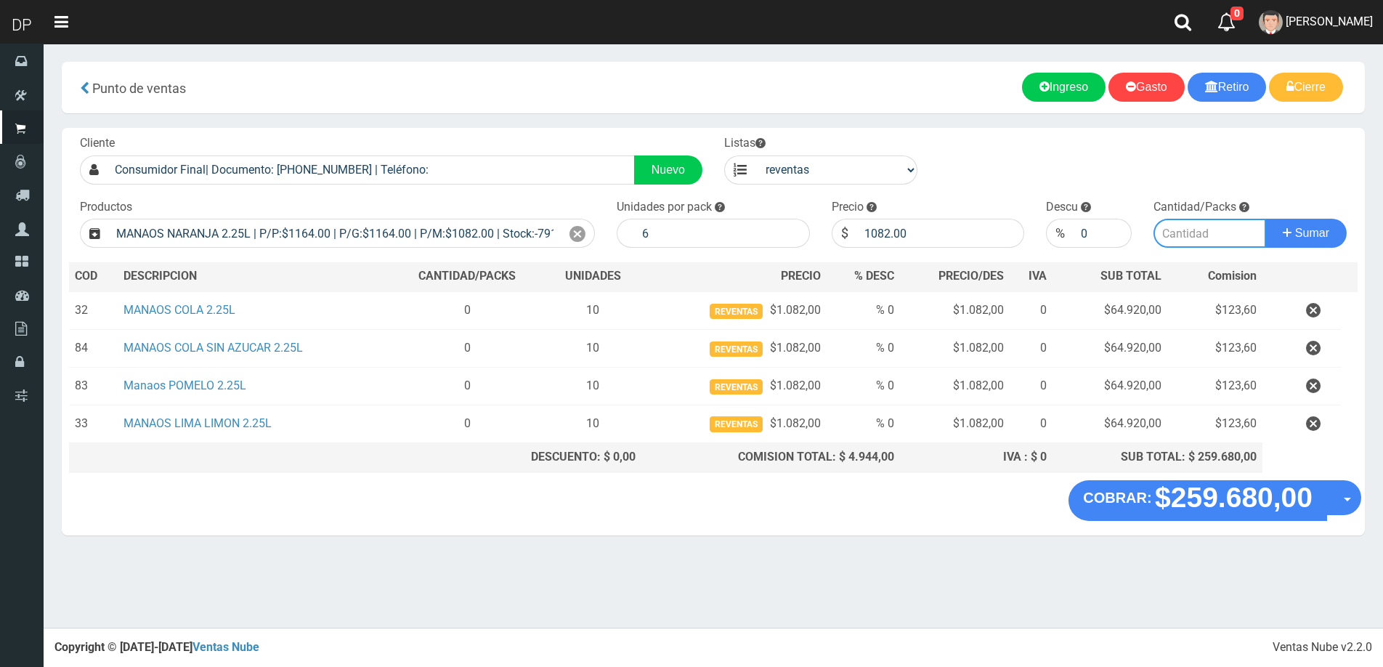
click at [1208, 241] on input "number" at bounding box center [1210, 233] width 113 height 29
type input "5"
click at [1266, 219] on button "Sumar" at bounding box center [1306, 233] width 81 height 29
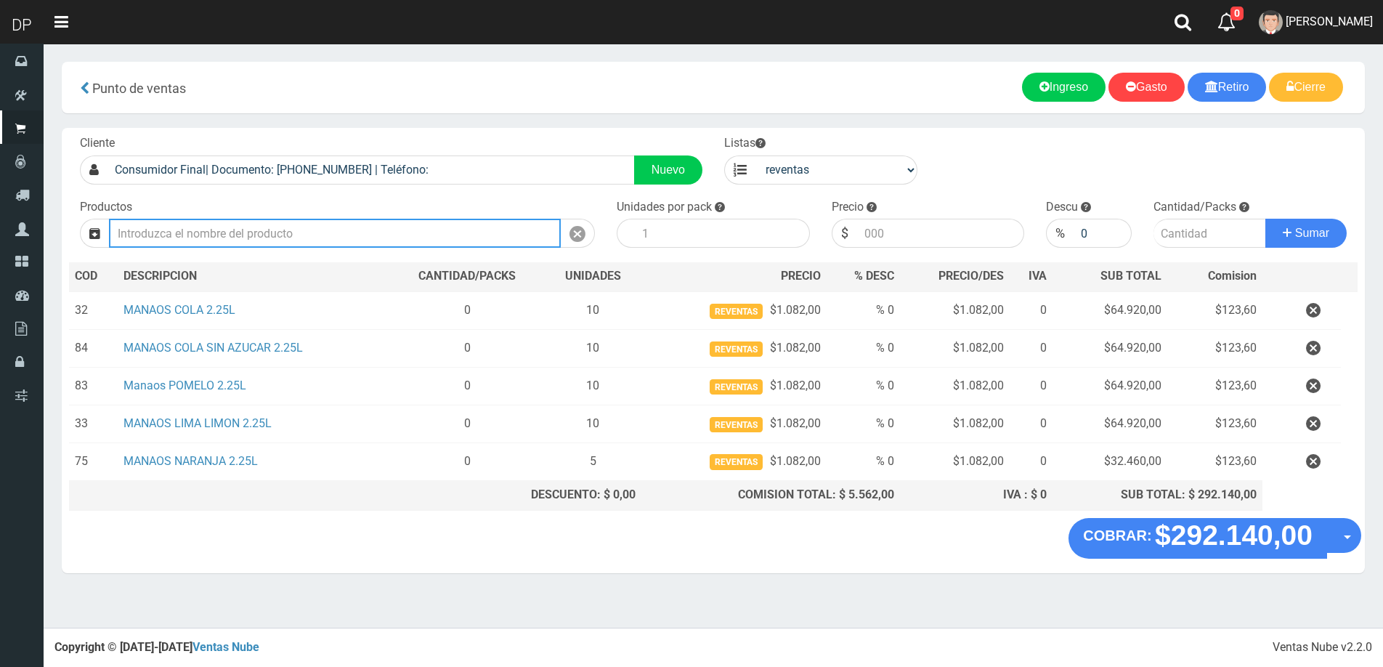
click at [380, 237] on input "text" at bounding box center [335, 233] width 452 height 29
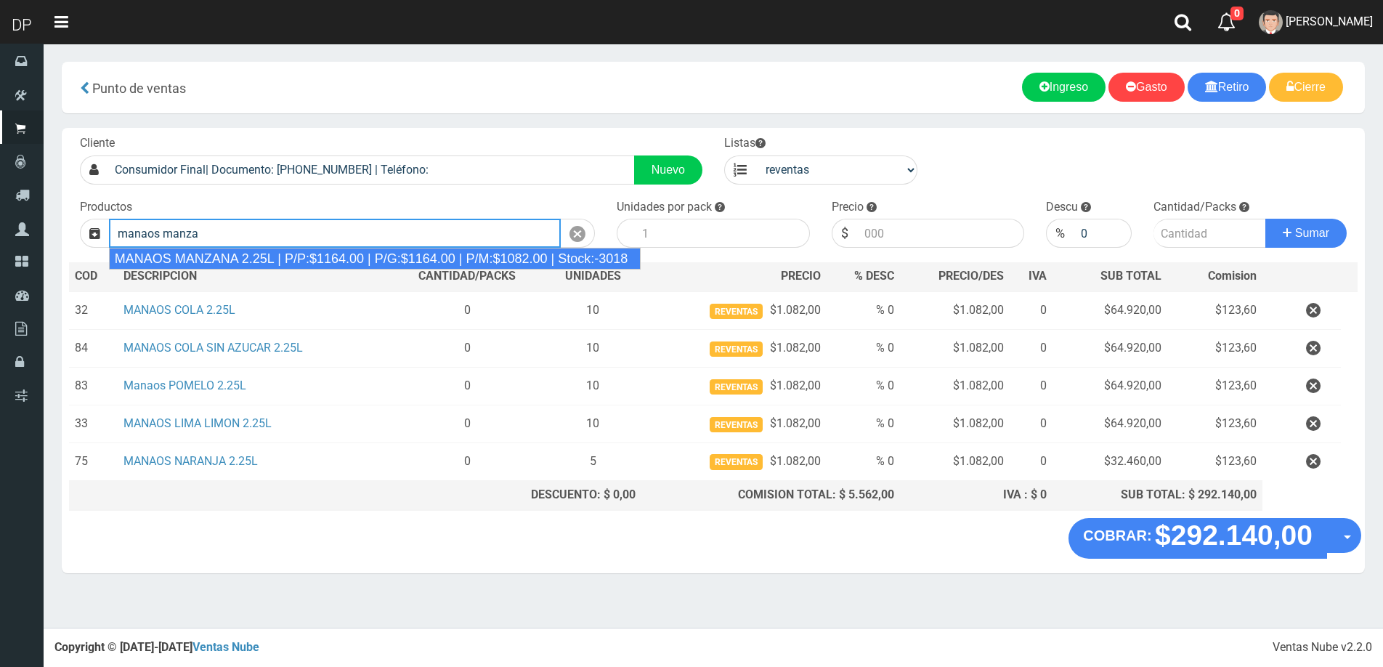
click at [380, 252] on div "MANAOS MANZANA 2.25L | P/P:$1164.00 | P/G:$1164.00 | P/M:$1082.00 | Stock:-3018" at bounding box center [375, 259] width 532 height 22
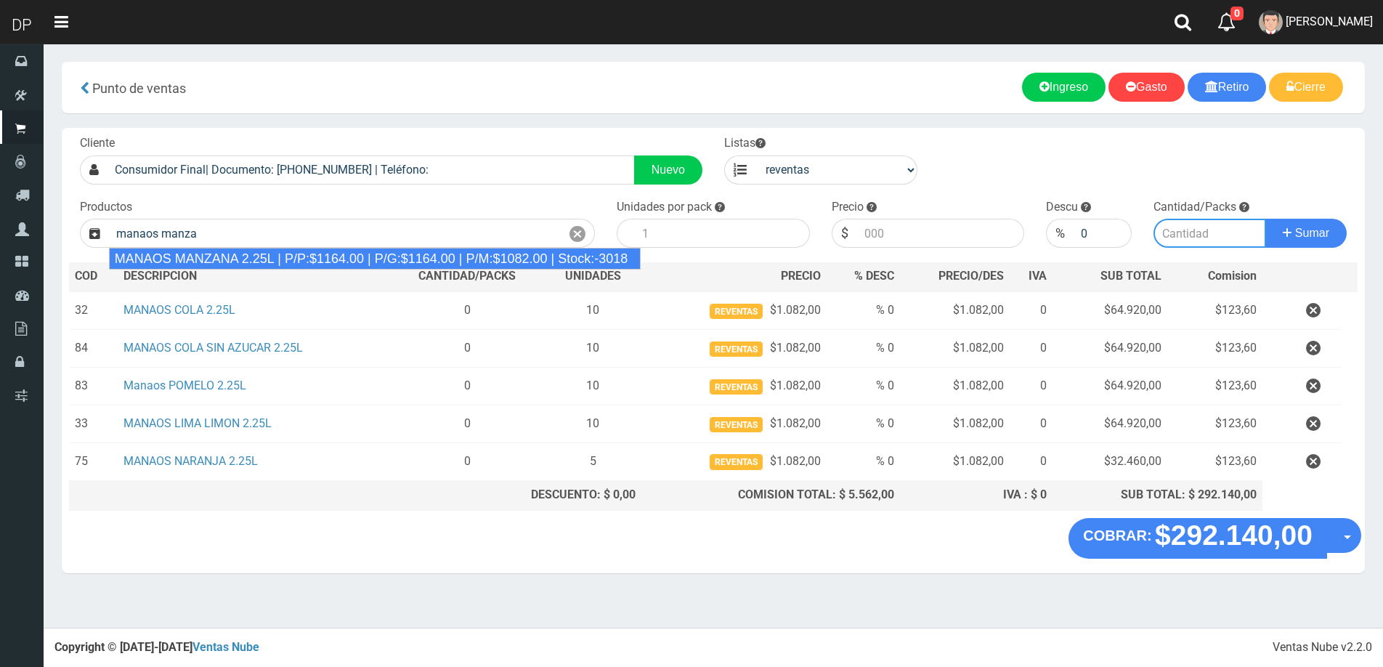
type input "MANAOS MANZANA 2.25L | P/P:$1164.00 | P/G:$1164.00 | P/M:$1082.00 | Stock:-3018"
type input "6"
type input "1082.00"
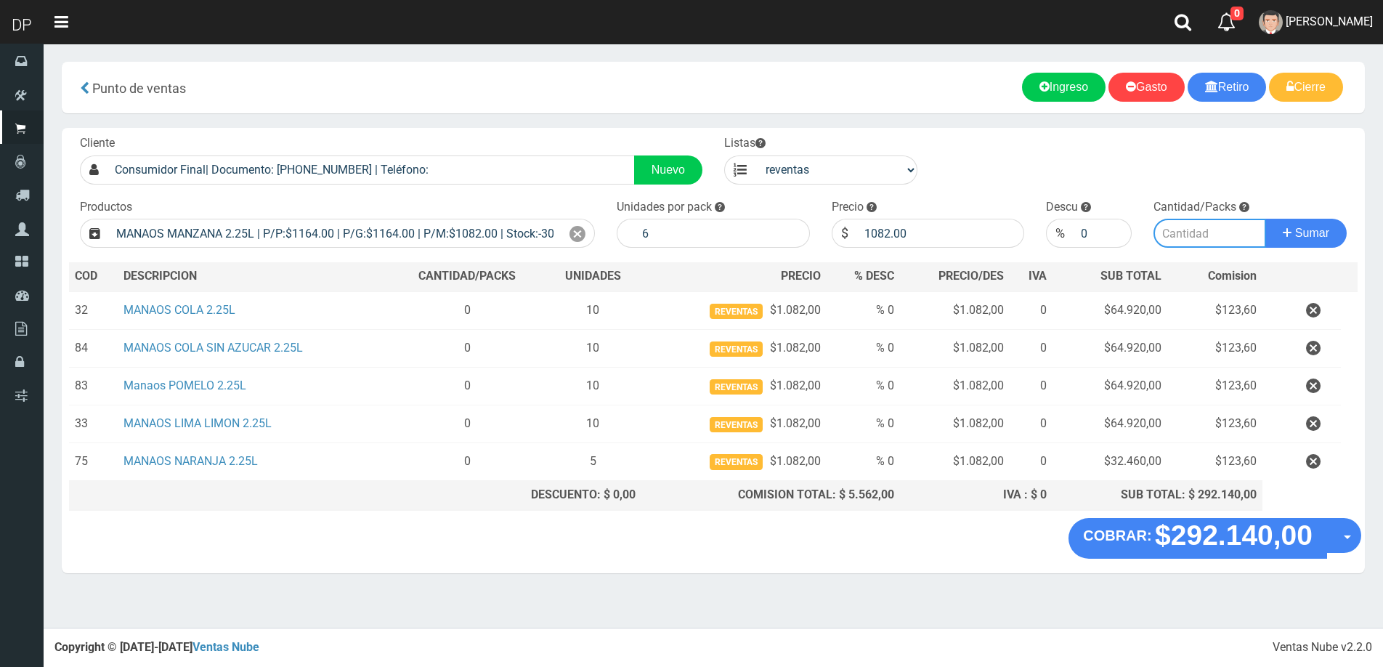
click at [1190, 233] on input "number" at bounding box center [1210, 233] width 113 height 29
type input "5"
click at [1266, 219] on button "Sumar" at bounding box center [1306, 233] width 81 height 29
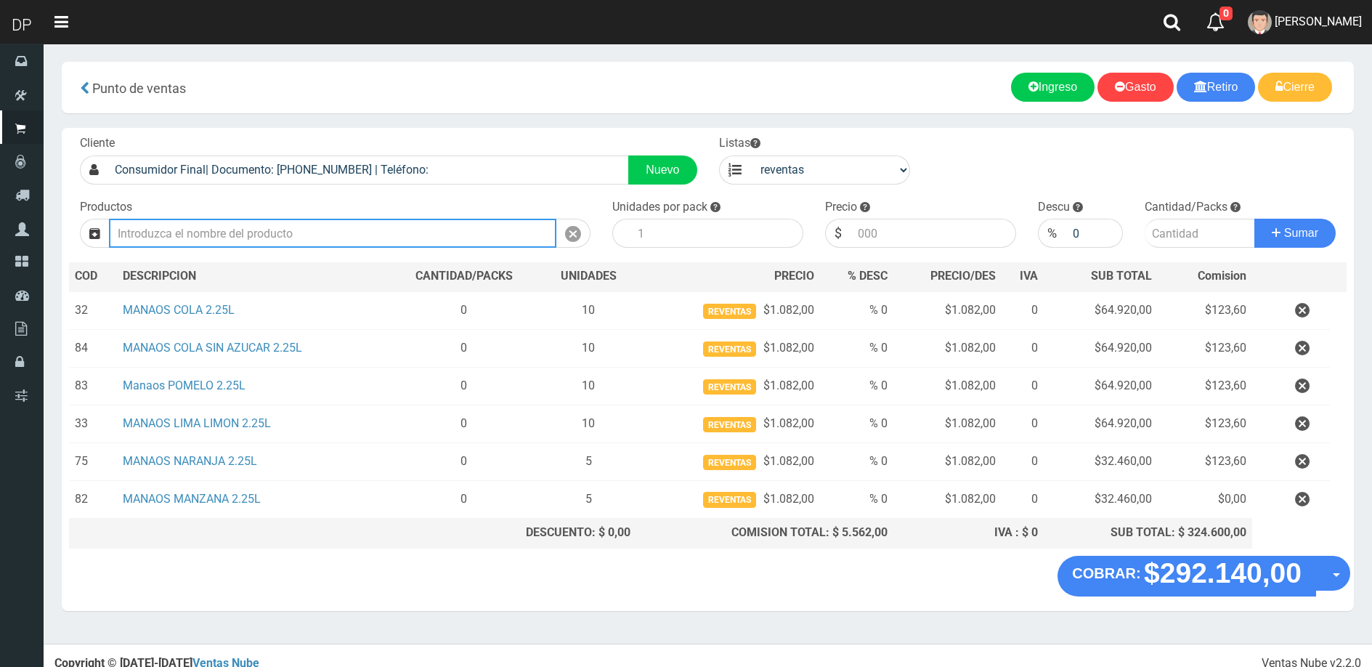
click at [416, 235] on input "text" at bounding box center [333, 233] width 448 height 29
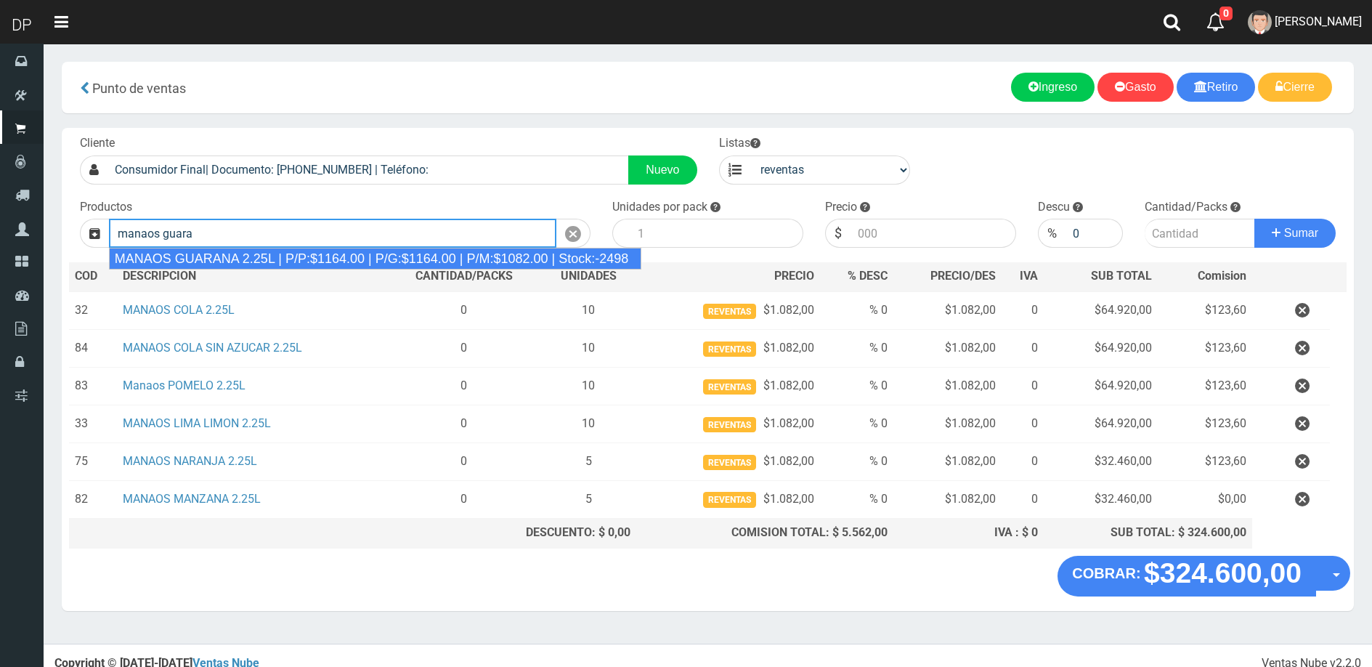
click at [397, 264] on div "MANAOS GUARANA 2.25L | P/P:$1164.00 | P/G:$1164.00 | P/M:$1082.00 | Stock:-2498" at bounding box center [375, 259] width 533 height 22
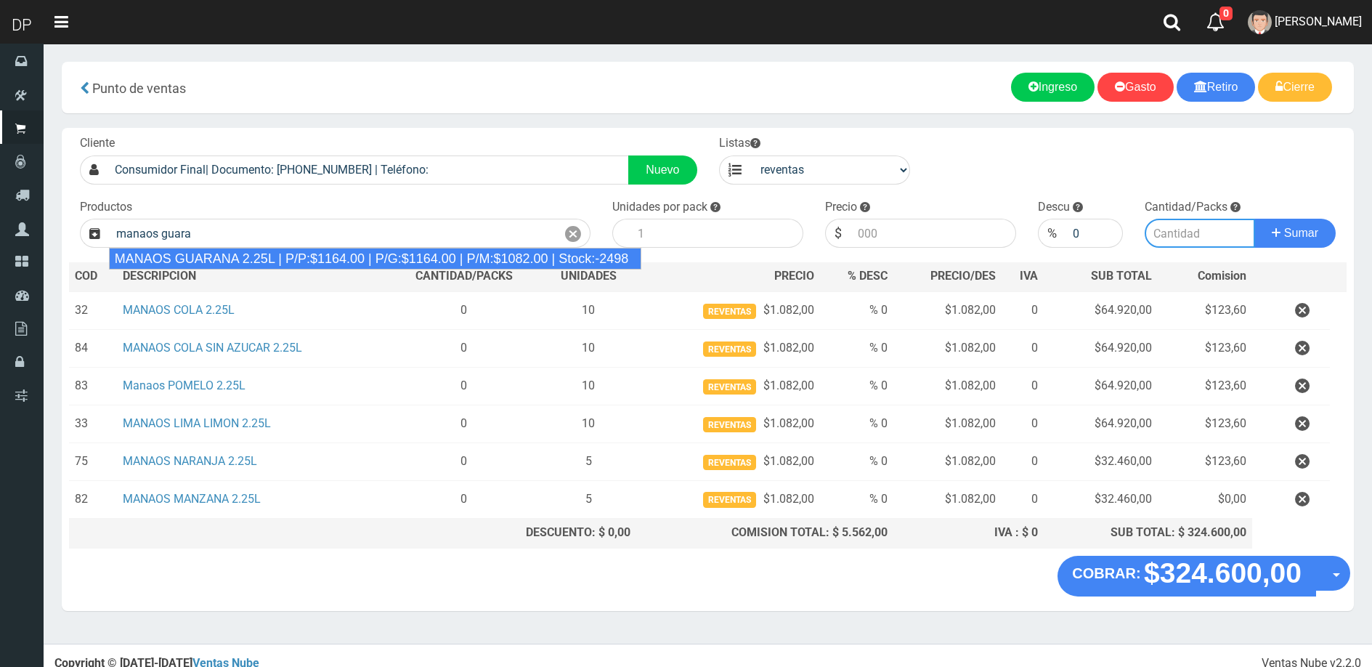
type input "MANAOS GUARANA 2.25L | P/P:$1164.00 | P/G:$1164.00 | P/M:$1082.00 | Stock:-2498"
type input "6"
type input "1082.00"
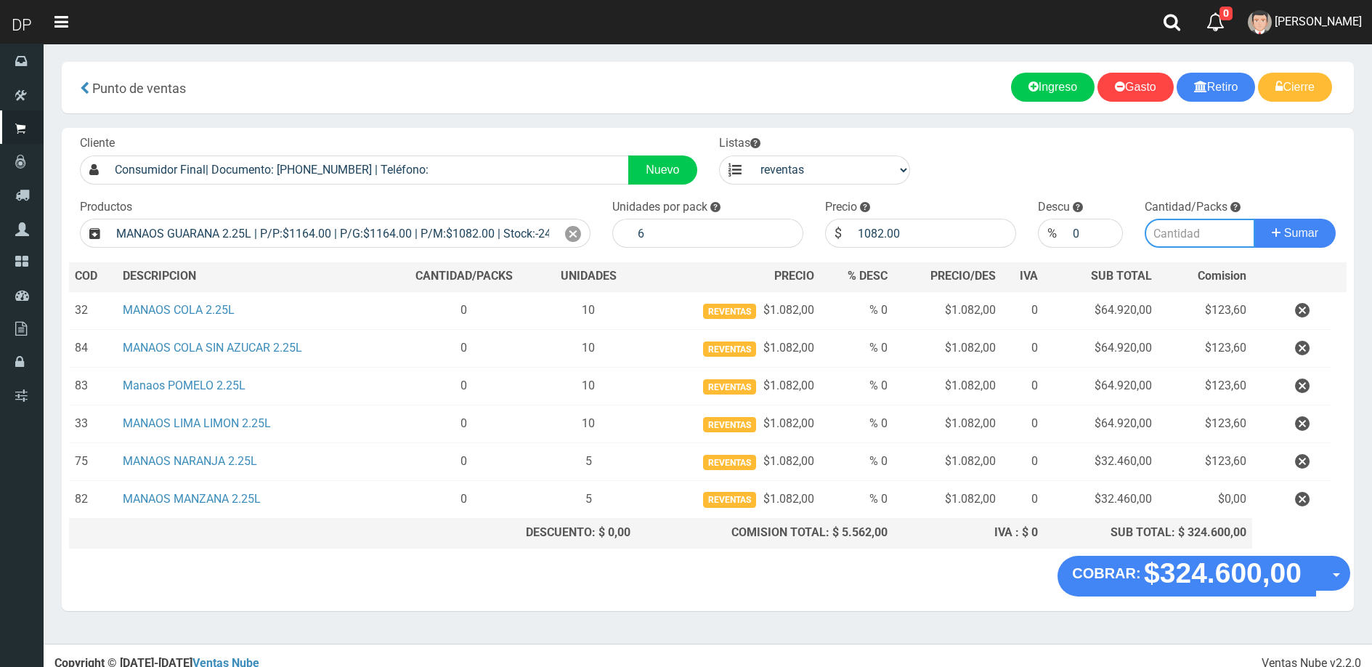
click at [1156, 227] on input "number" at bounding box center [1200, 233] width 111 height 29
type input "5"
click at [1255, 219] on button "Sumar" at bounding box center [1295, 233] width 81 height 29
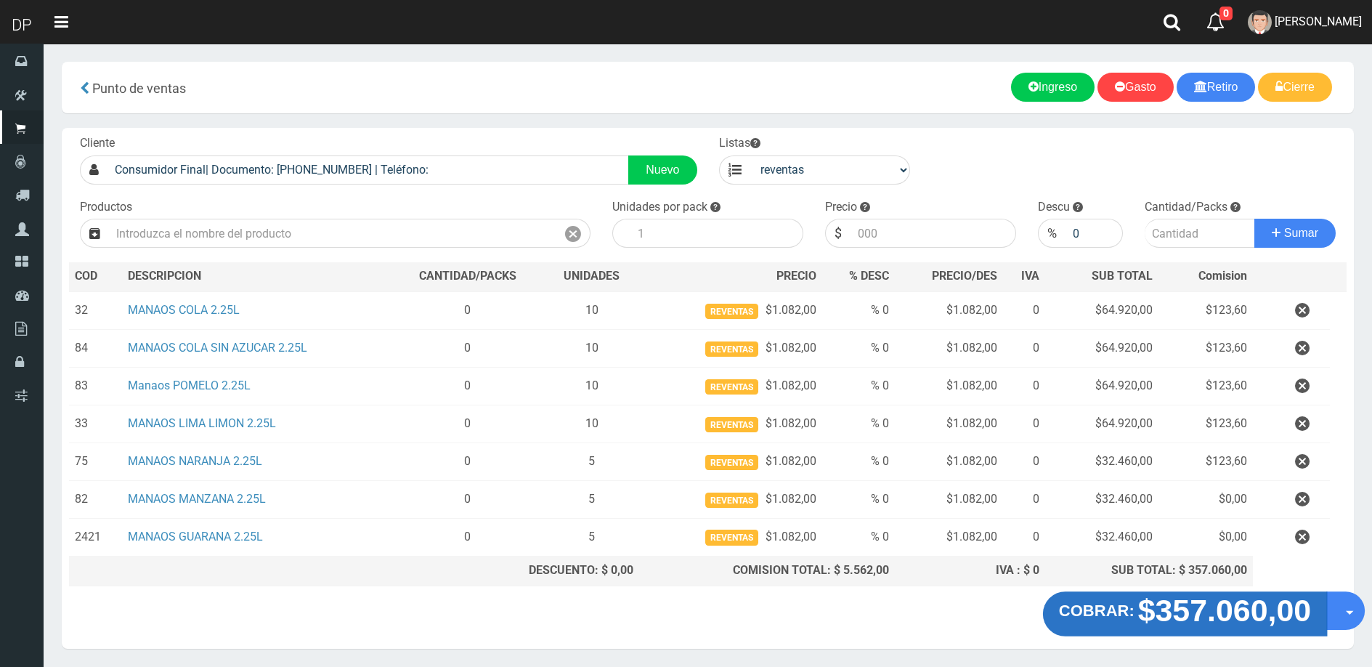
click at [1139, 616] on strong "$357.060,00" at bounding box center [1225, 610] width 174 height 34
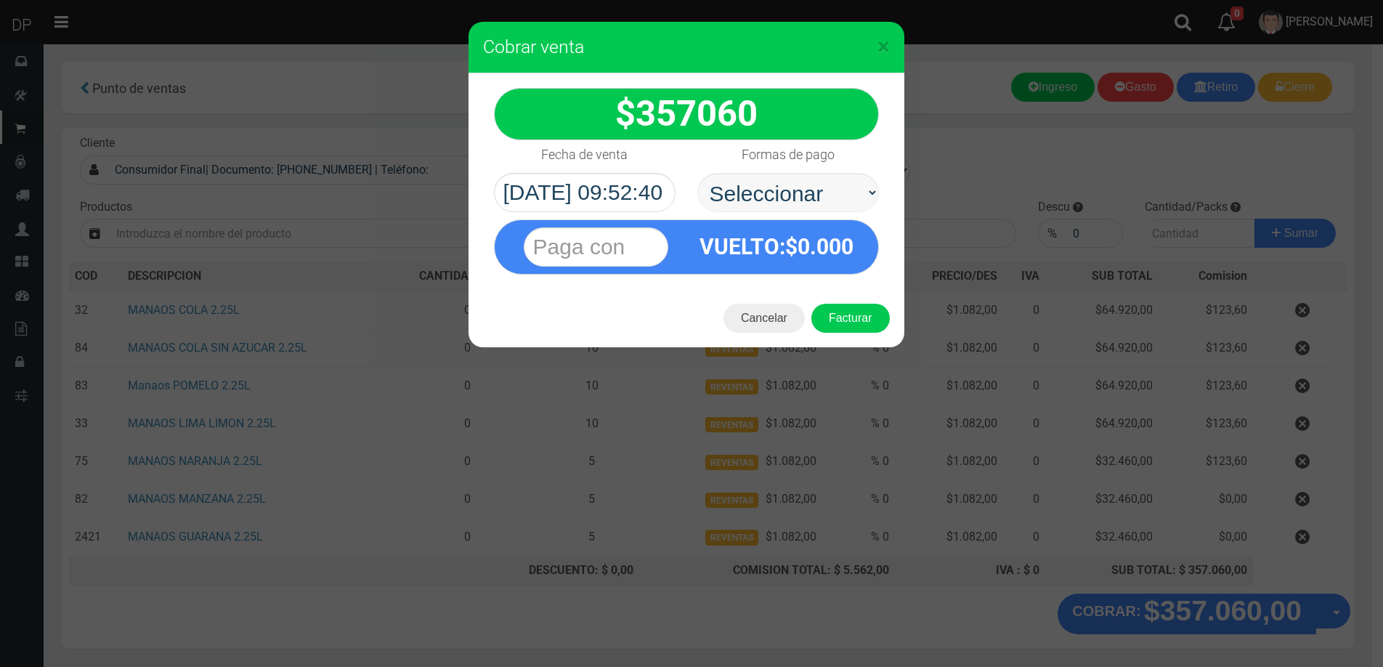
click at [766, 212] on div "VUELTO :$ 0.000" at bounding box center [686, 243] width 407 height 62
click at [770, 196] on select "Seleccionar Efectivo Tarjeta de Crédito Depósito Débito" at bounding box center [788, 192] width 182 height 39
select select "Efectivo"
click at [697, 173] on select "Seleccionar Efectivo Tarjeta de Crédito Depósito Débito" at bounding box center [788, 192] width 182 height 39
click at [877, 321] on button "Facturar" at bounding box center [851, 318] width 78 height 29
